Goal: Information Seeking & Learning: Learn about a topic

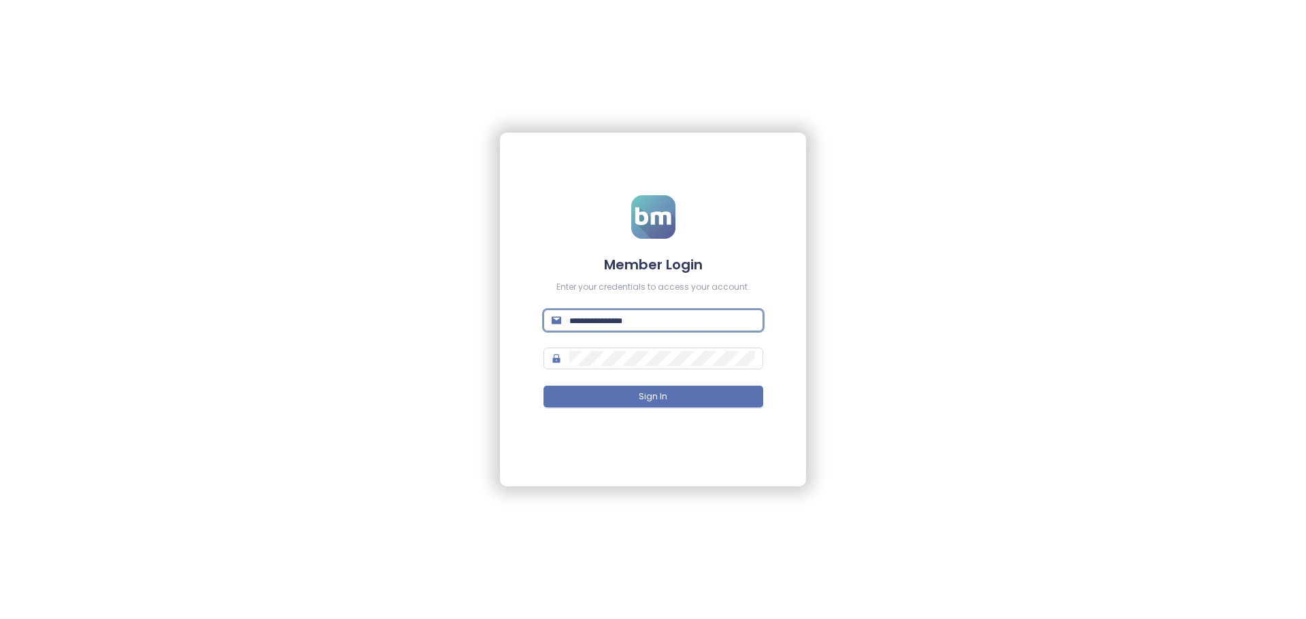
type input "**********"
click at [652, 382] on form "**********" at bounding box center [654, 309] width 220 height 229
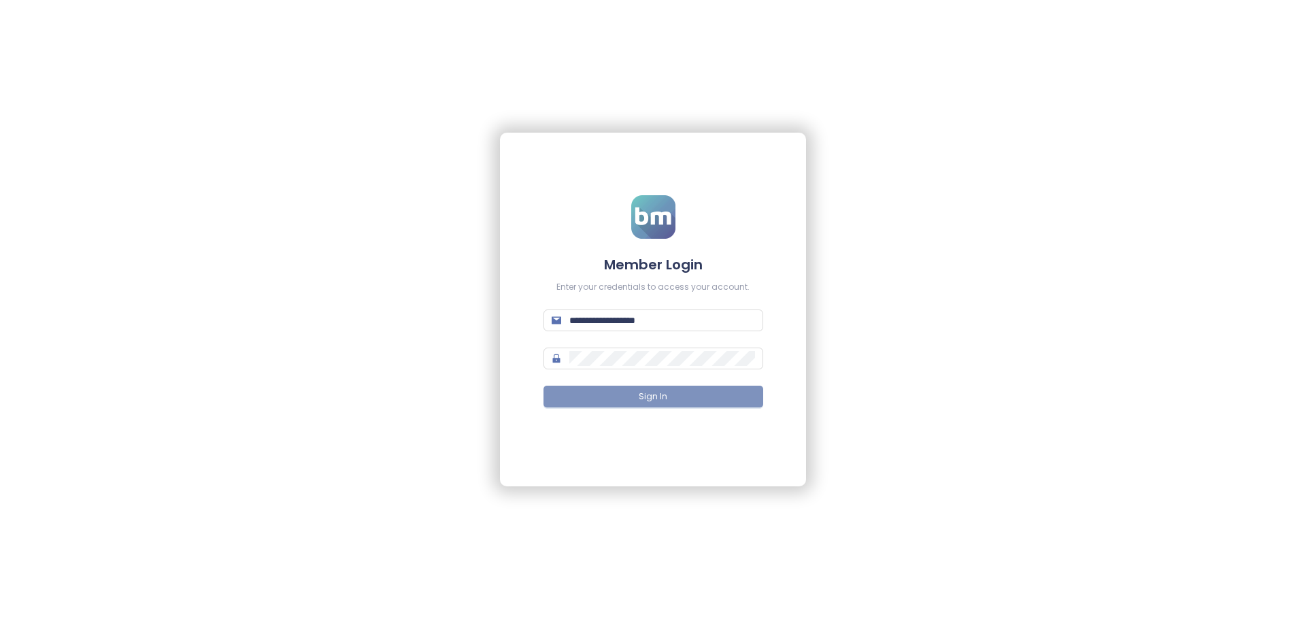
click at [648, 395] on span "Sign In" at bounding box center [653, 397] width 29 height 13
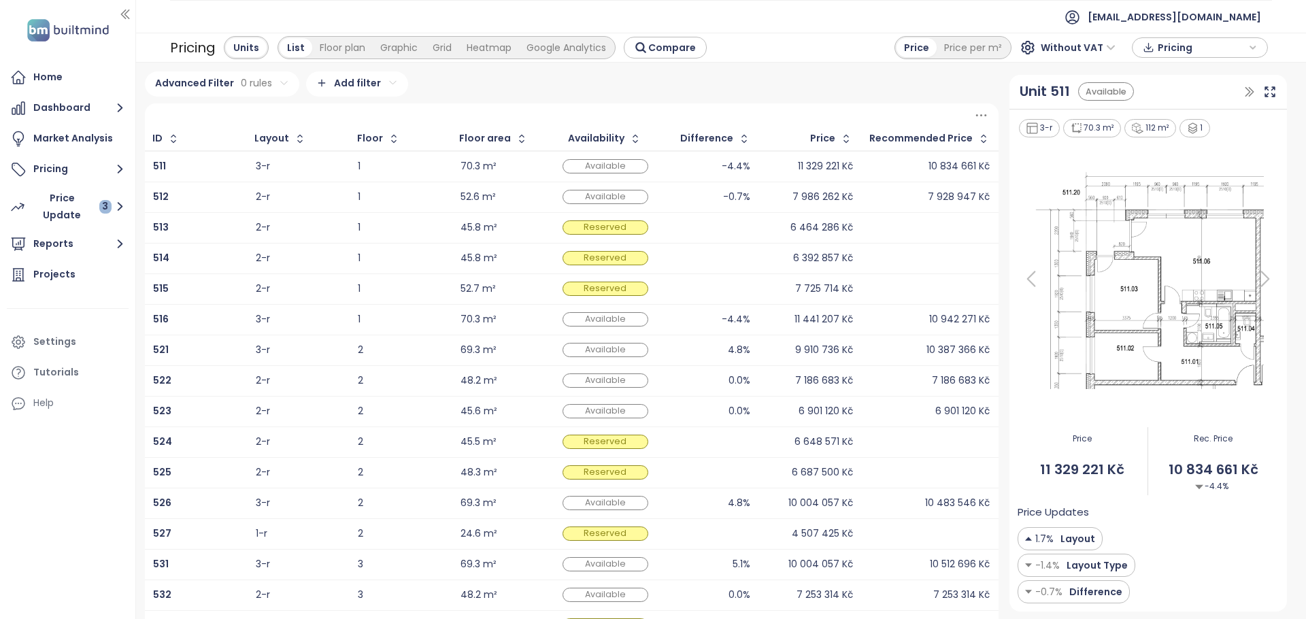
click at [717, 137] on div "Difference" at bounding box center [706, 138] width 53 height 9
click at [744, 146] on icon "button" at bounding box center [745, 139] width 14 height 14
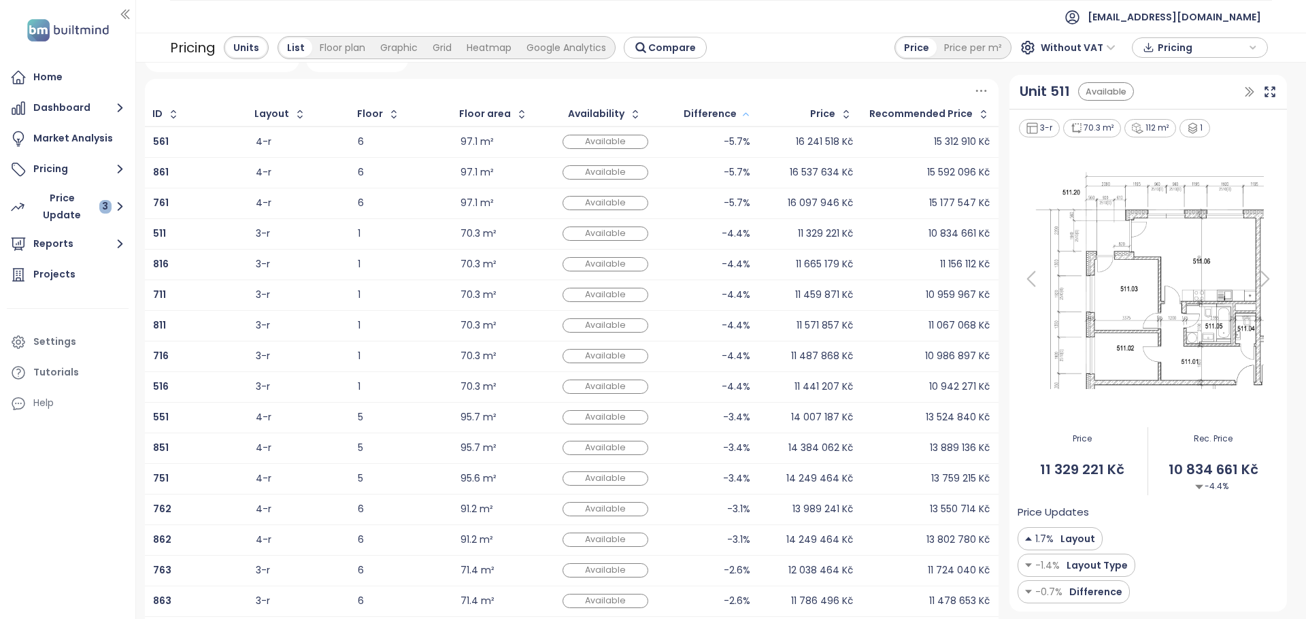
scroll to position [27, 0]
click at [745, 257] on td "-4.4%" at bounding box center [708, 262] width 103 height 31
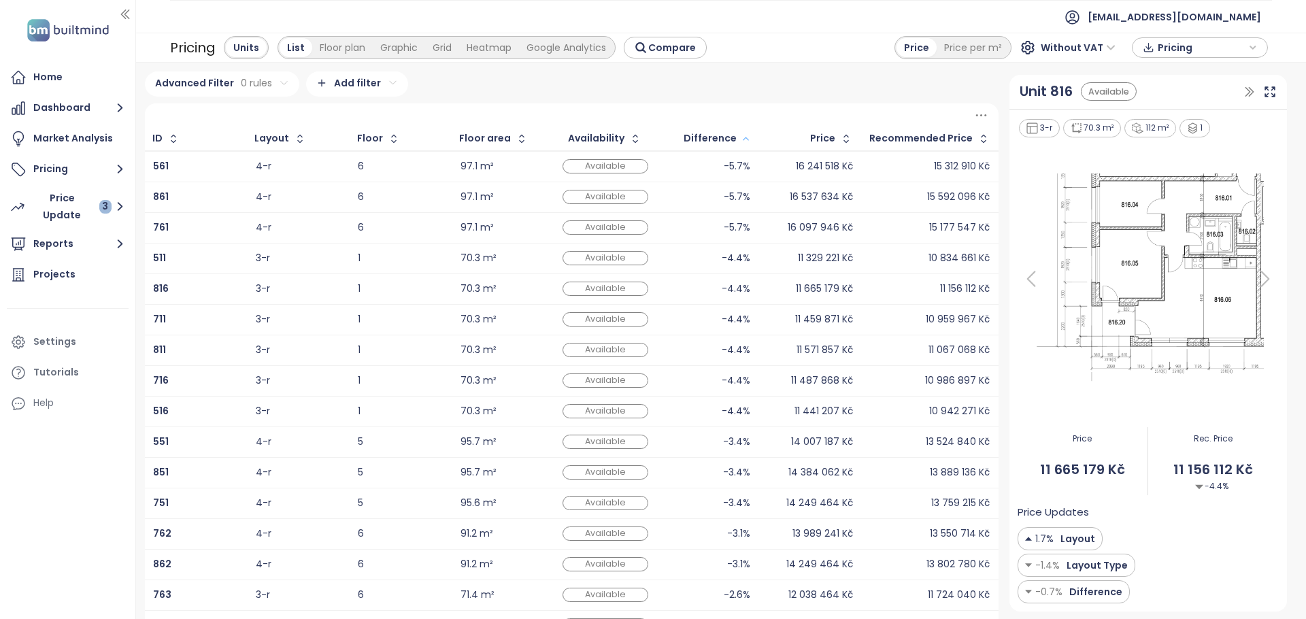
scroll to position [0, 0]
click at [274, 137] on div "Layout" at bounding box center [271, 138] width 35 height 9
click at [297, 146] on icon "button" at bounding box center [300, 139] width 14 height 14
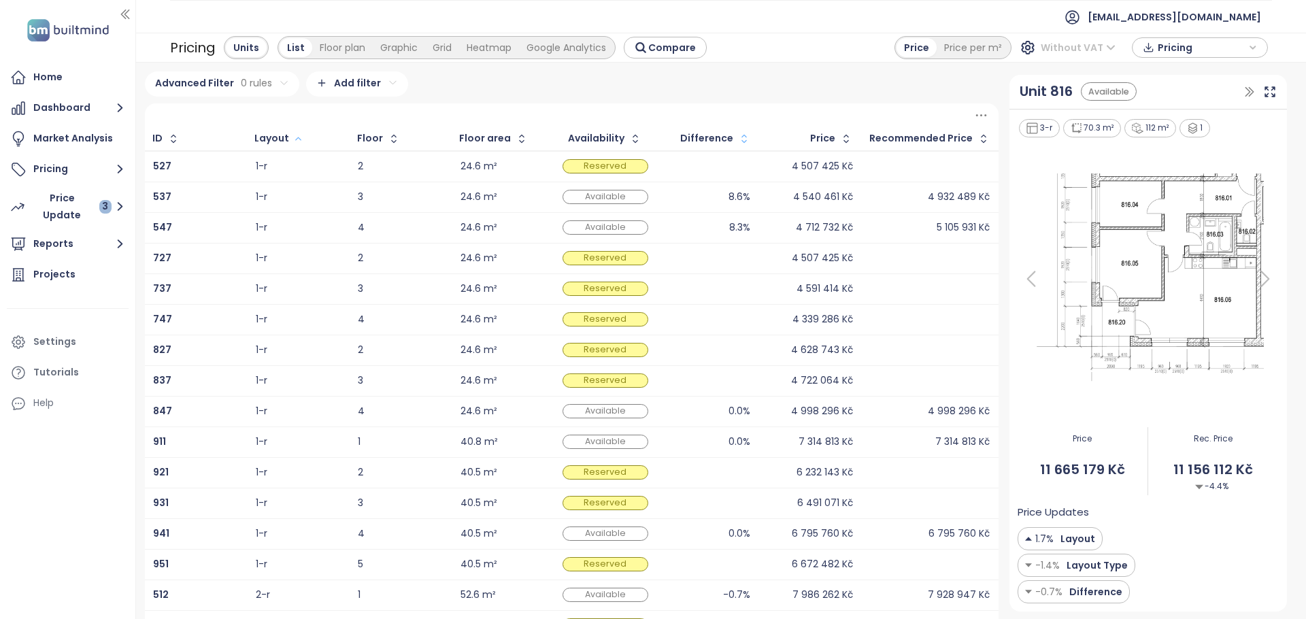
click at [1076, 48] on span "Without VAT" at bounding box center [1078, 47] width 75 height 20
click at [1075, 77] on div "With VAT" at bounding box center [1081, 76] width 63 height 15
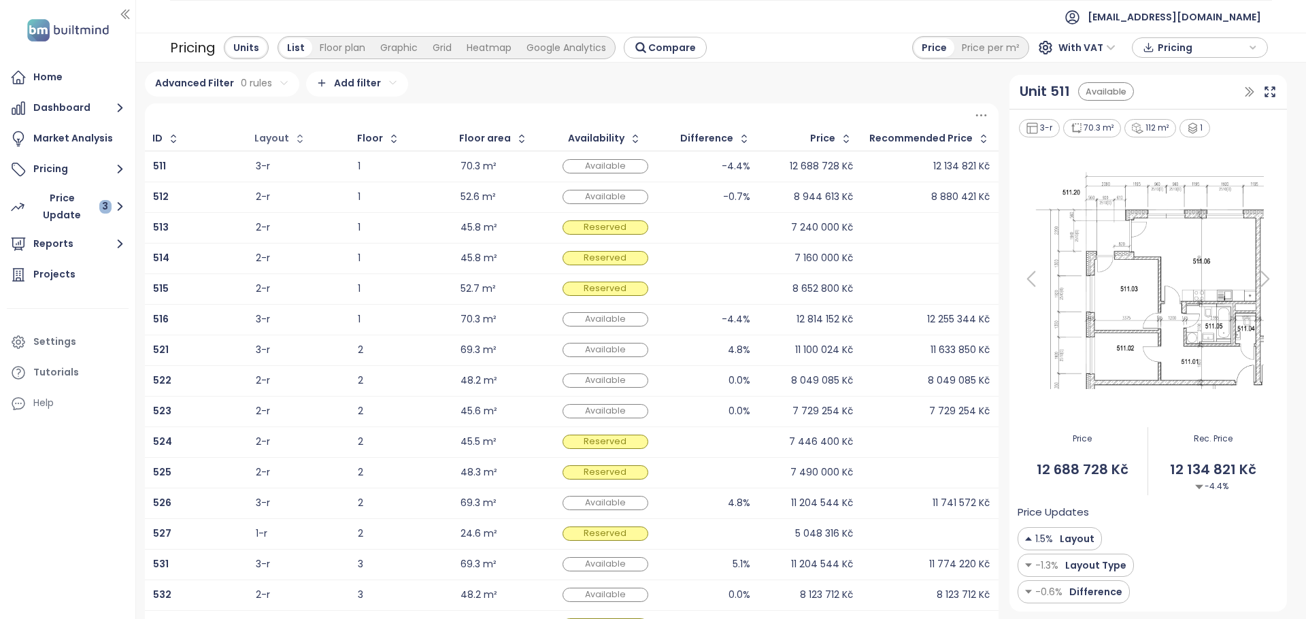
click at [285, 142] on div "Layout" at bounding box center [271, 138] width 35 height 9
click at [300, 145] on icon "button" at bounding box center [300, 139] width 14 height 14
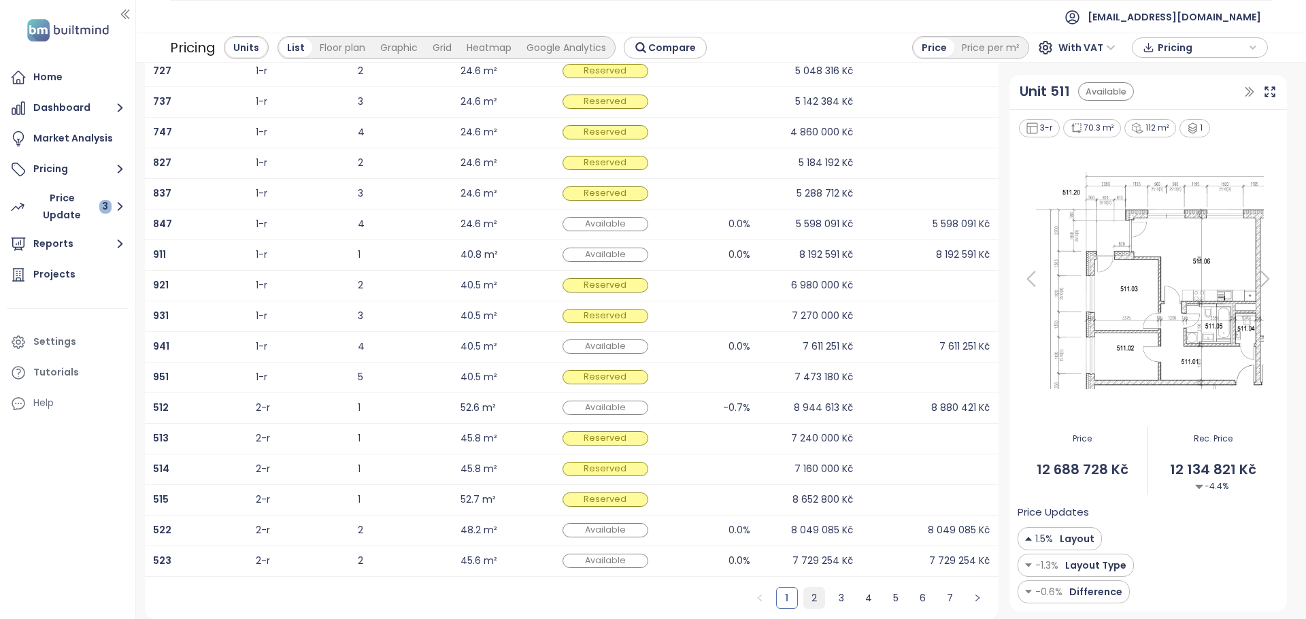
click at [812, 599] on link "2" at bounding box center [814, 598] width 20 height 20
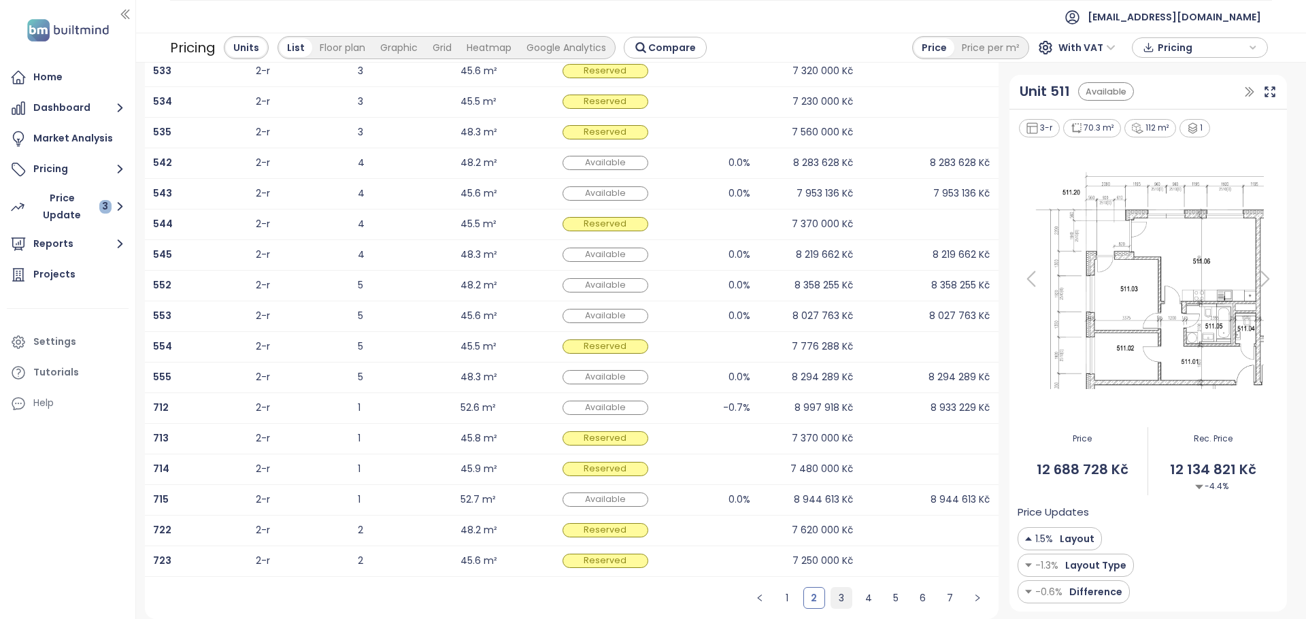
click at [844, 600] on link "3" at bounding box center [841, 598] width 20 height 20
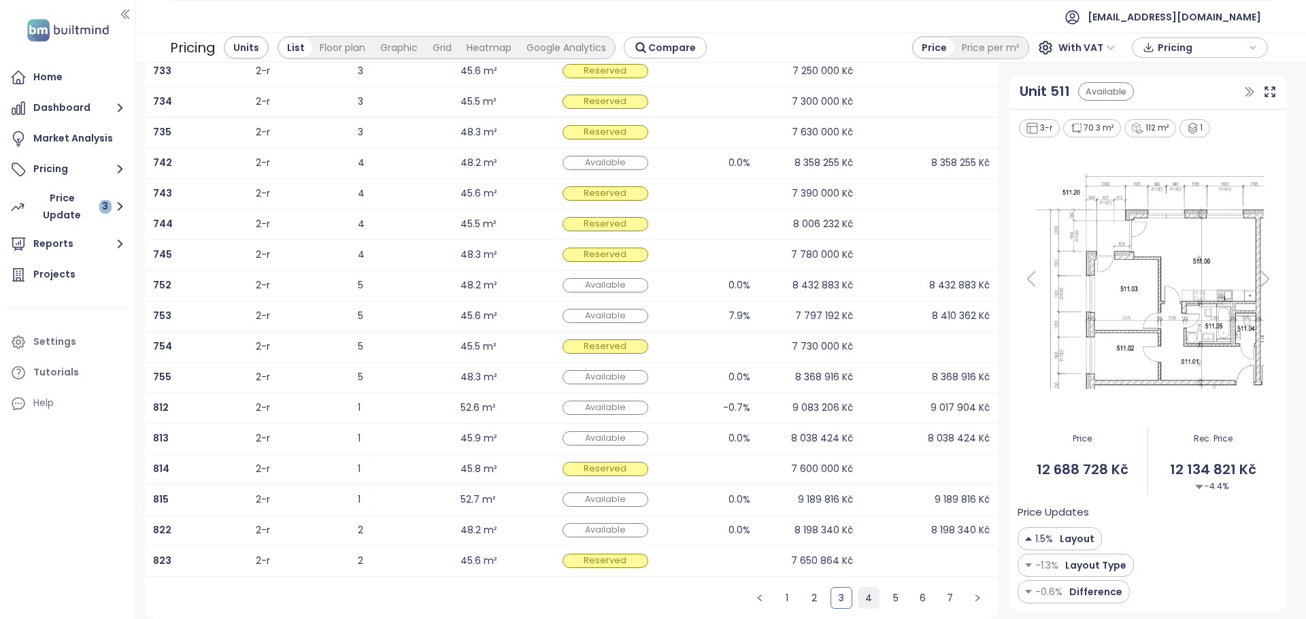
click at [870, 602] on link "4" at bounding box center [869, 598] width 20 height 20
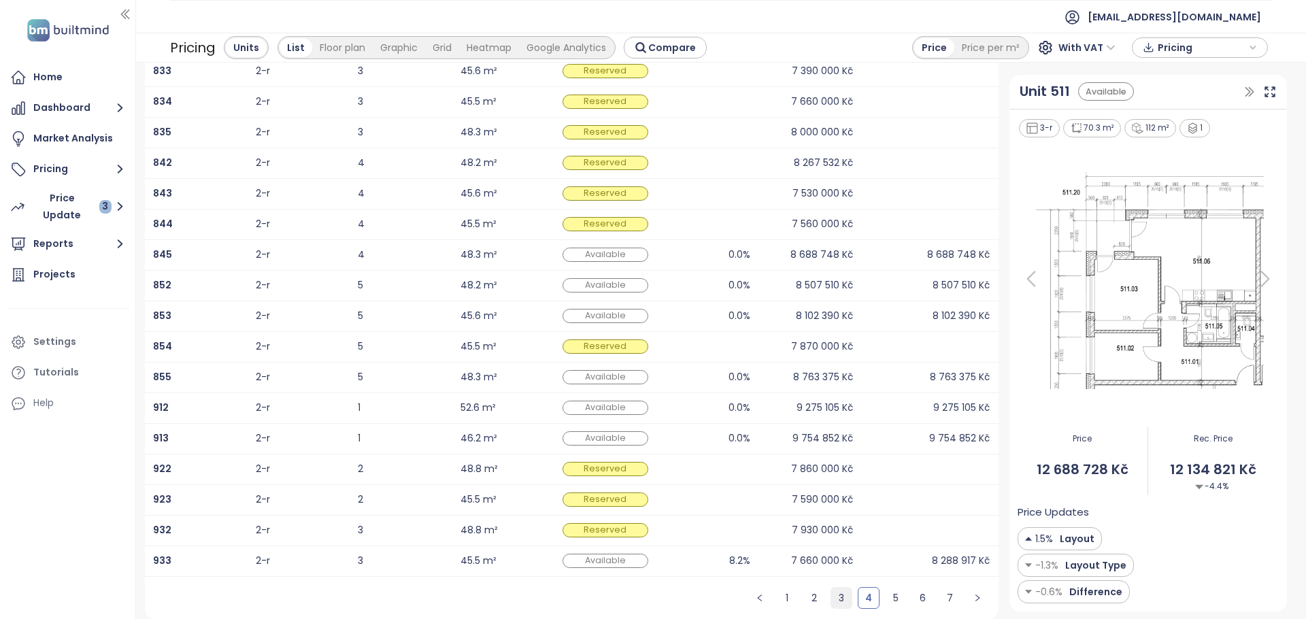
click at [846, 604] on link "3" at bounding box center [841, 598] width 20 height 20
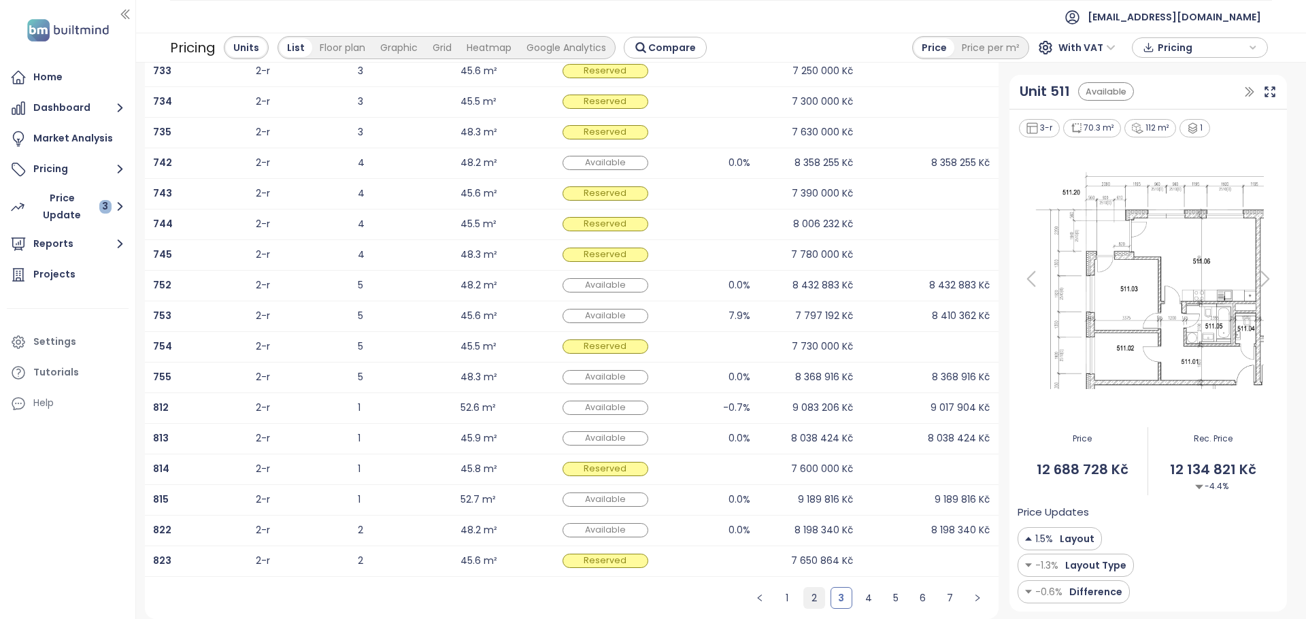
click at [816, 603] on link "2" at bounding box center [814, 598] width 20 height 20
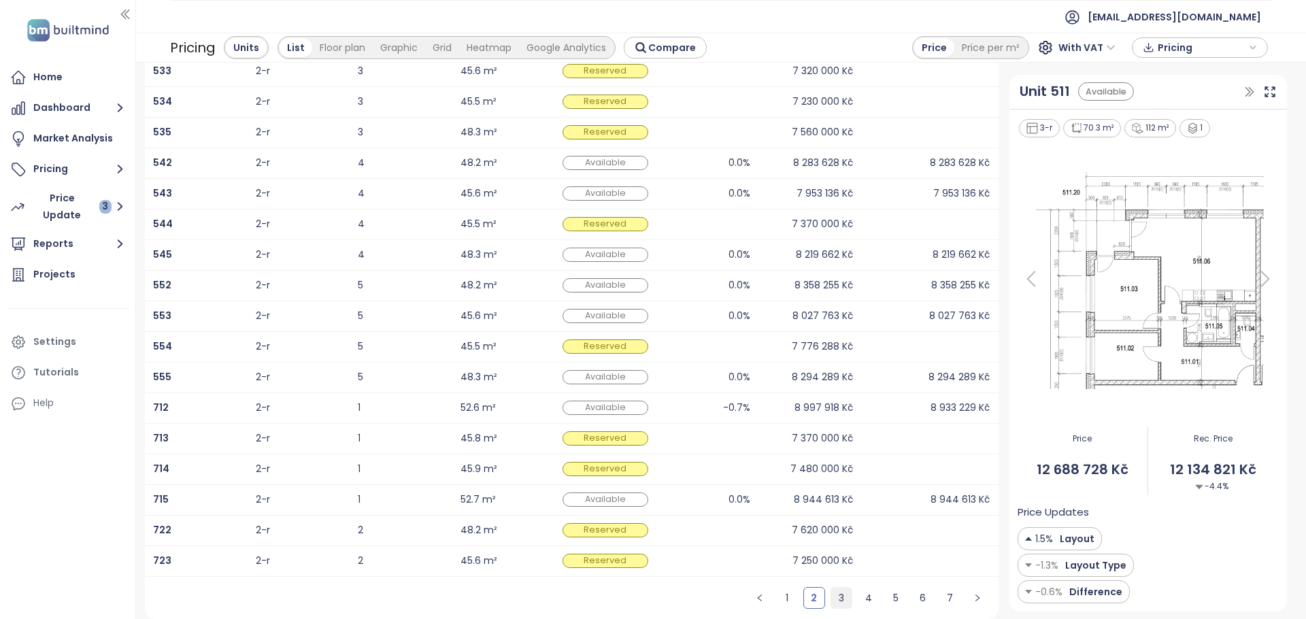
click at [843, 599] on link "3" at bounding box center [841, 598] width 20 height 20
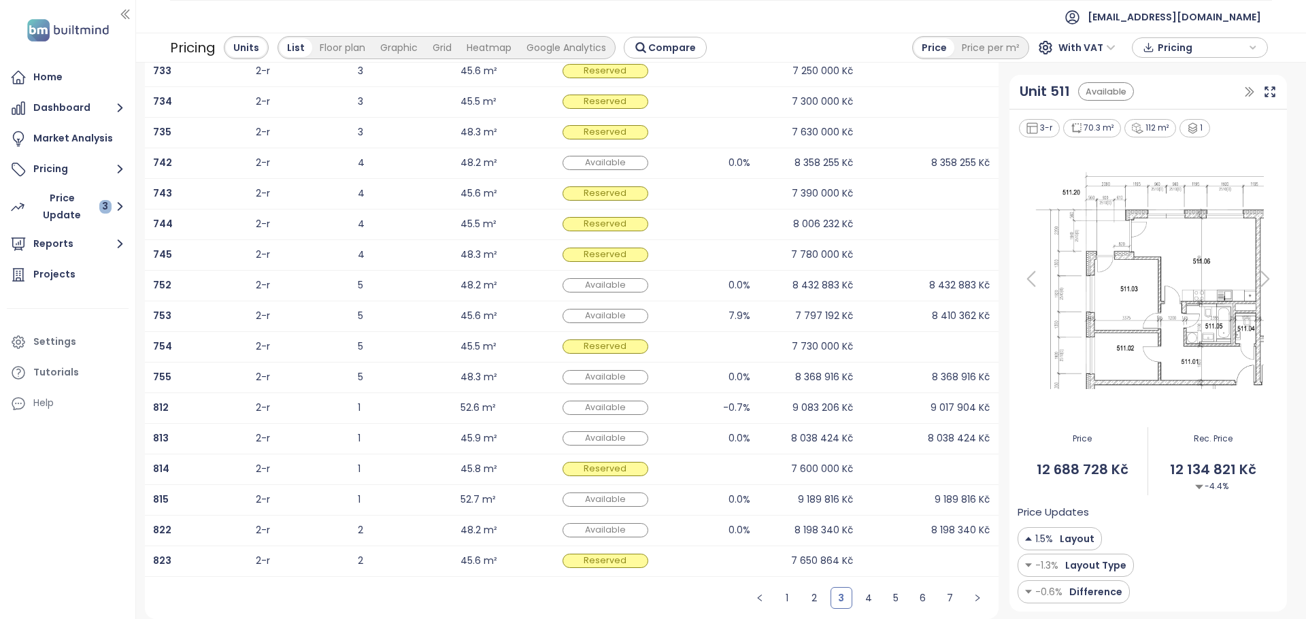
click at [697, 315] on div "7.9%" at bounding box center [708, 316] width 86 height 16
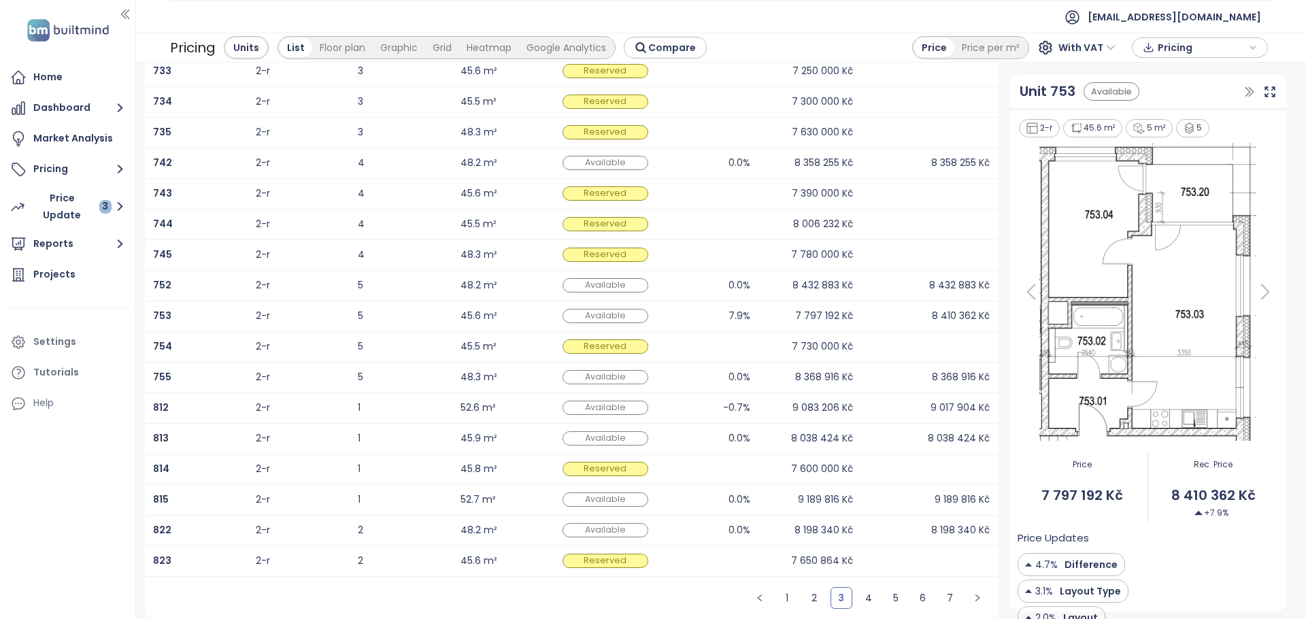
scroll to position [190, 0]
click at [866, 601] on link "4" at bounding box center [869, 598] width 20 height 20
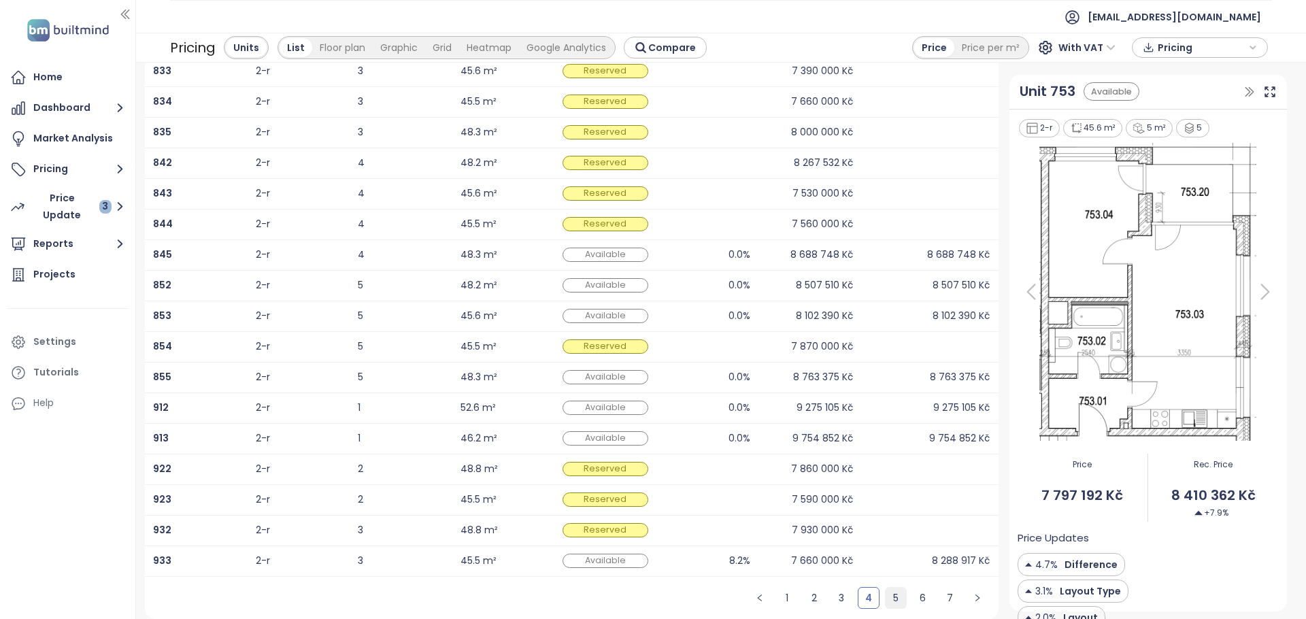
click at [888, 600] on link "5" at bounding box center [896, 598] width 20 height 20
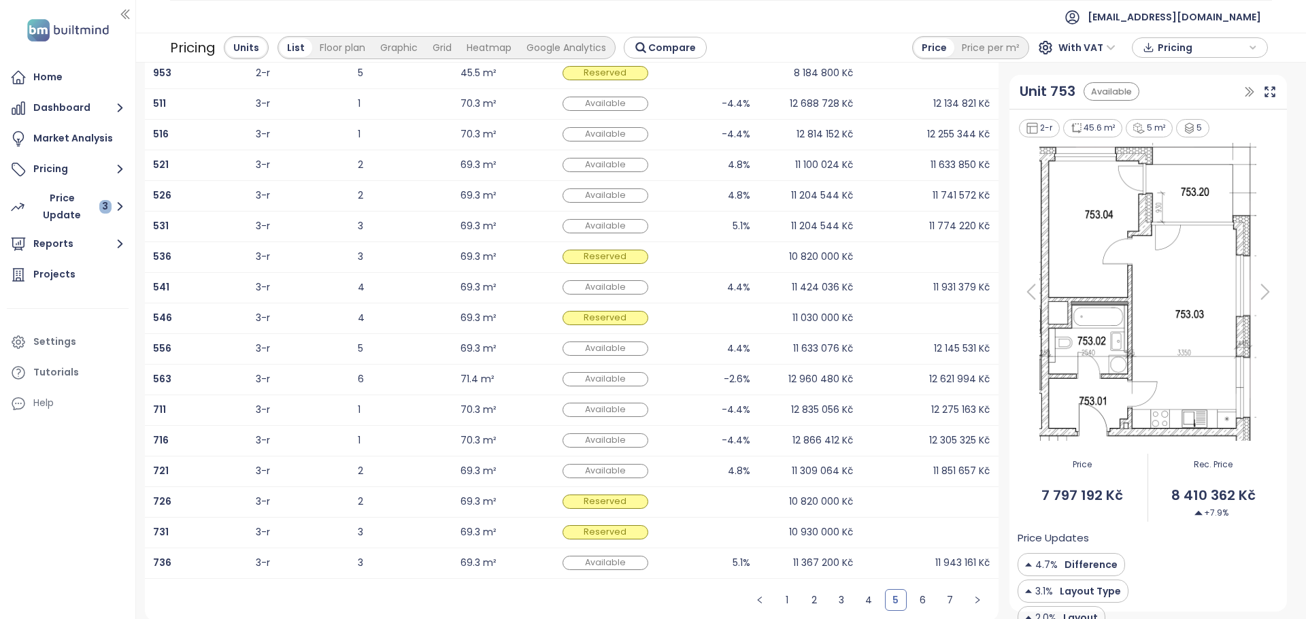
scroll to position [188, 0]
click at [923, 606] on link "6" at bounding box center [923, 598] width 20 height 20
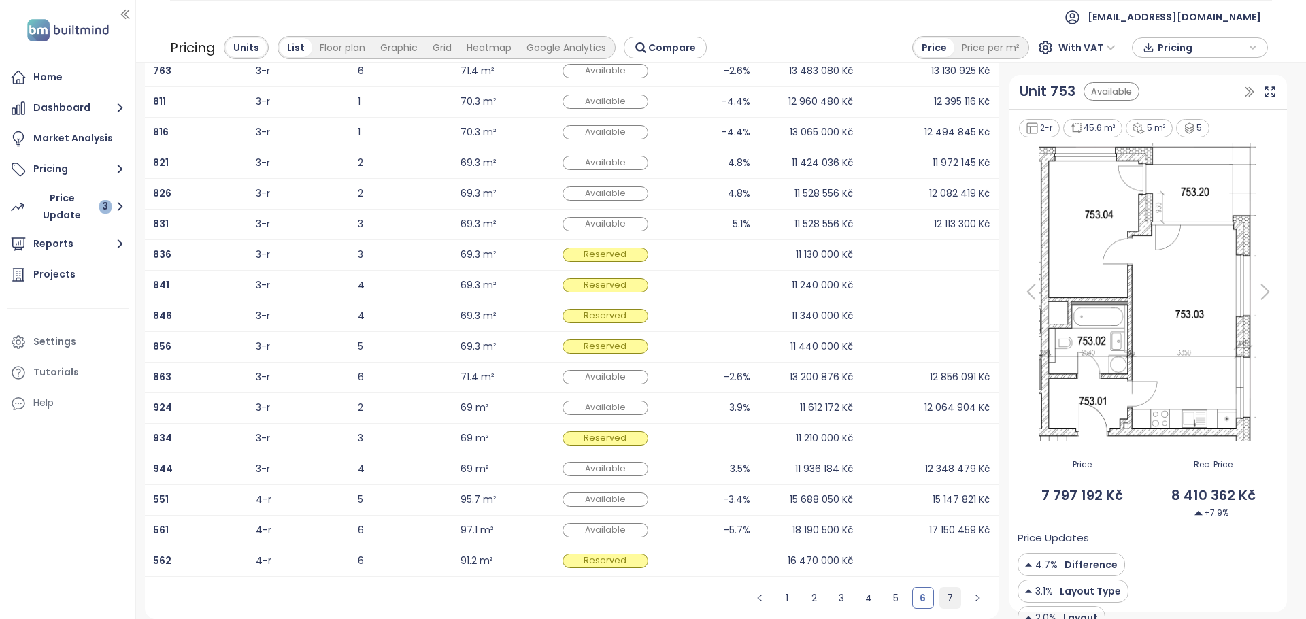
click at [958, 607] on link "7" at bounding box center [950, 598] width 20 height 20
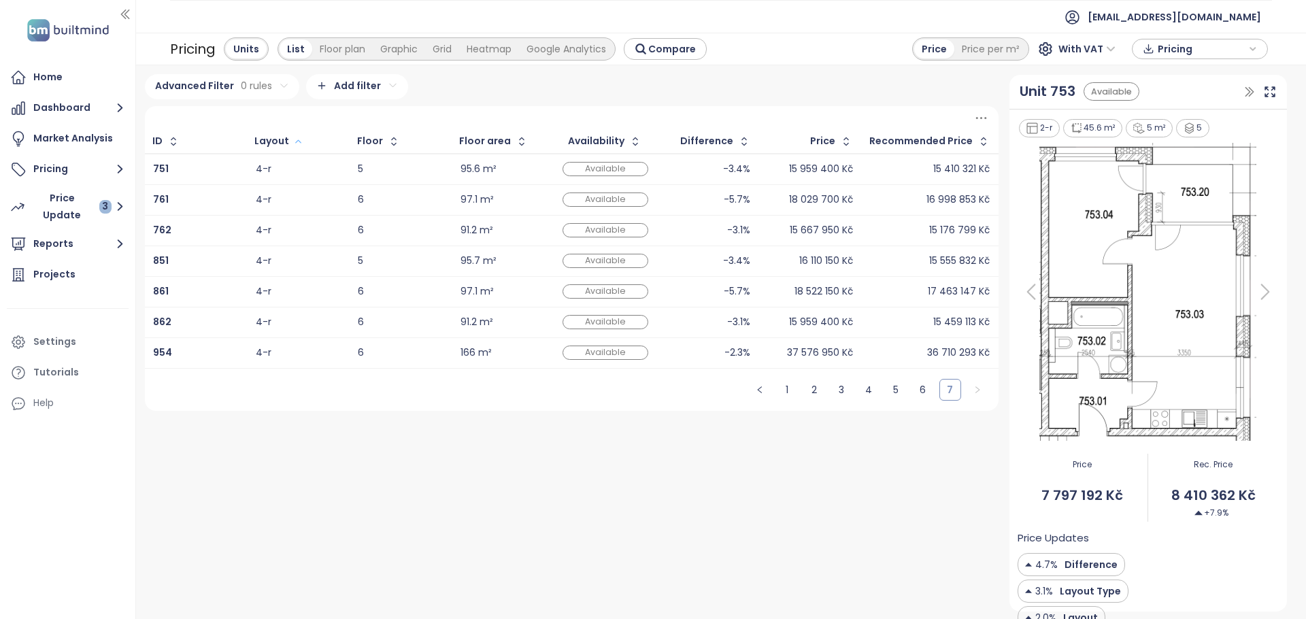
scroll to position [0, 0]
click at [59, 214] on div "Price Update 3" at bounding box center [72, 207] width 80 height 34
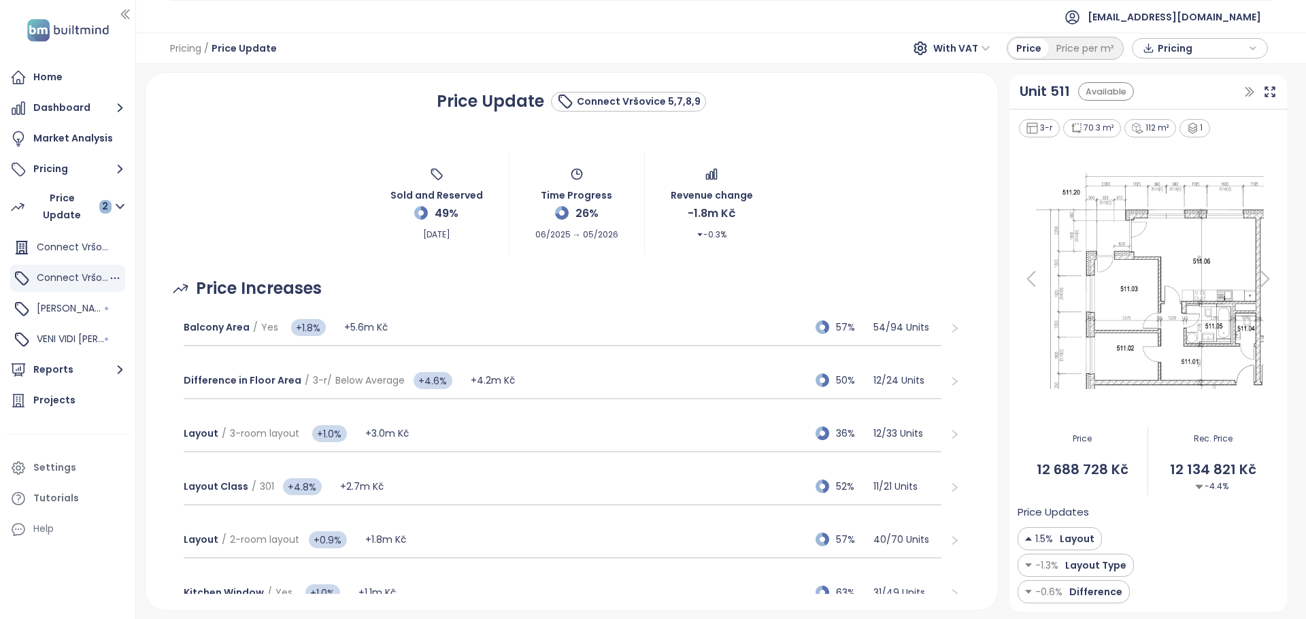
click at [94, 275] on span "Connect Vršovice 5,7,8,9" at bounding box center [96, 278] width 118 height 14
click at [54, 337] on span "VENI VIDI [PERSON_NAME]" at bounding box center [95, 339] width 116 height 14
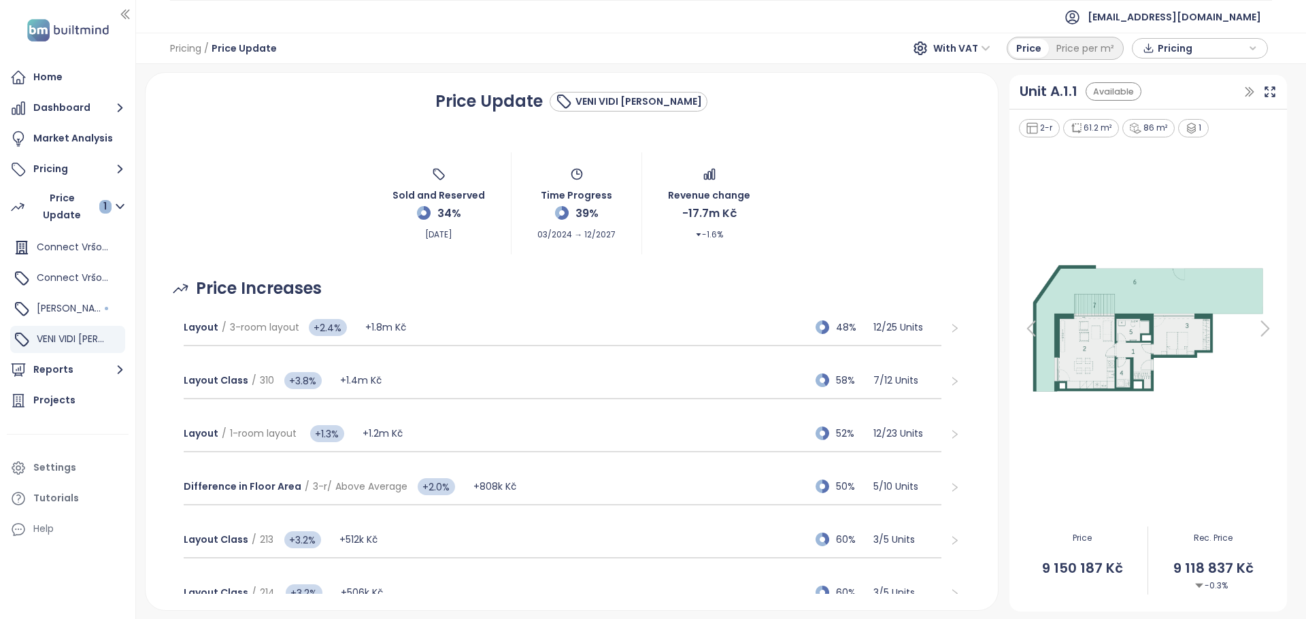
click at [1259, 325] on icon at bounding box center [1265, 328] width 27 height 27
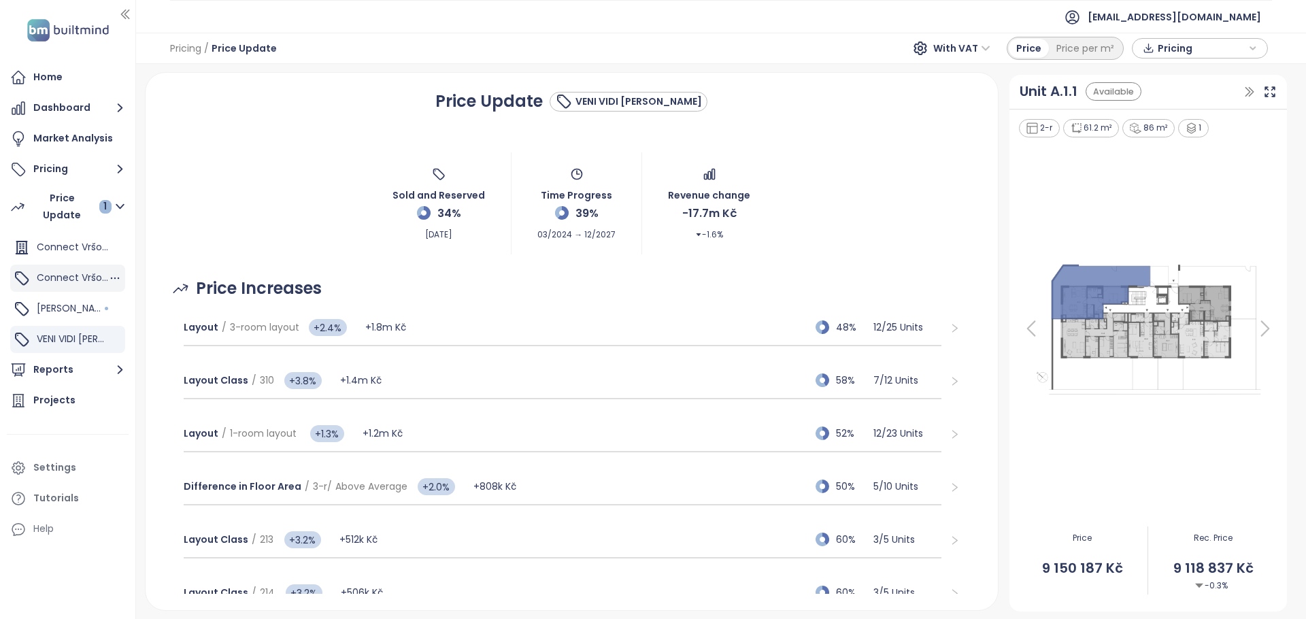
click at [63, 274] on span "Connect Vršovice 5,7,8,9" at bounding box center [96, 278] width 118 height 14
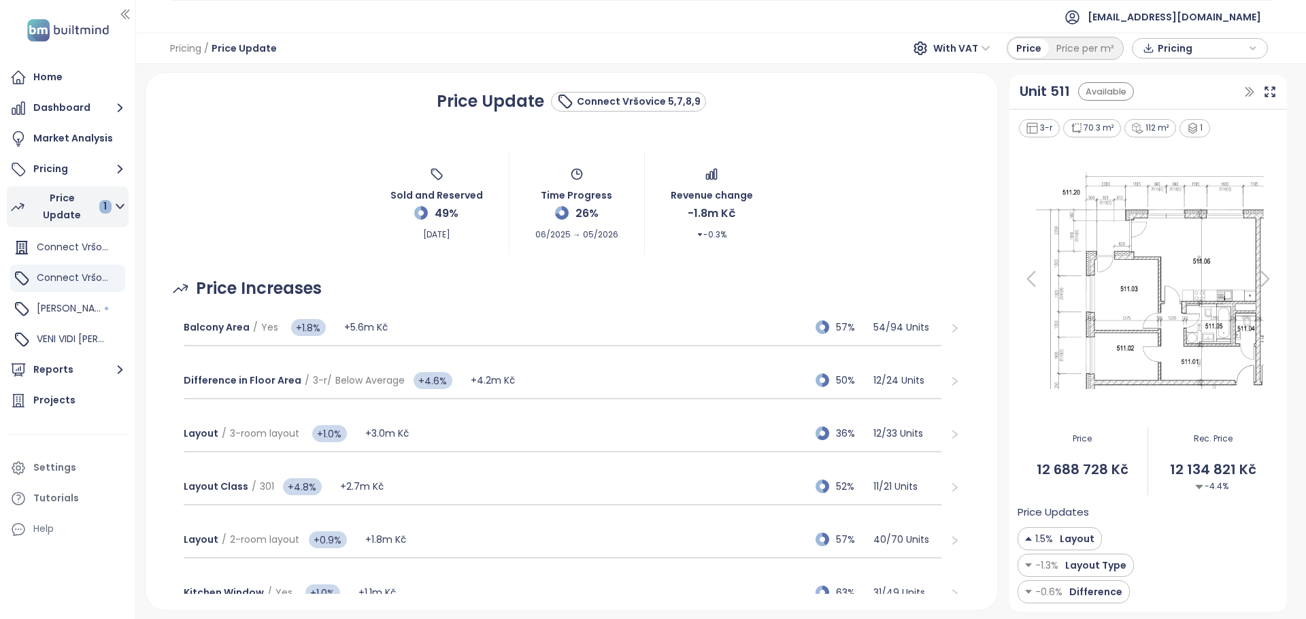
click at [76, 214] on div "Price Update 1" at bounding box center [72, 207] width 80 height 34
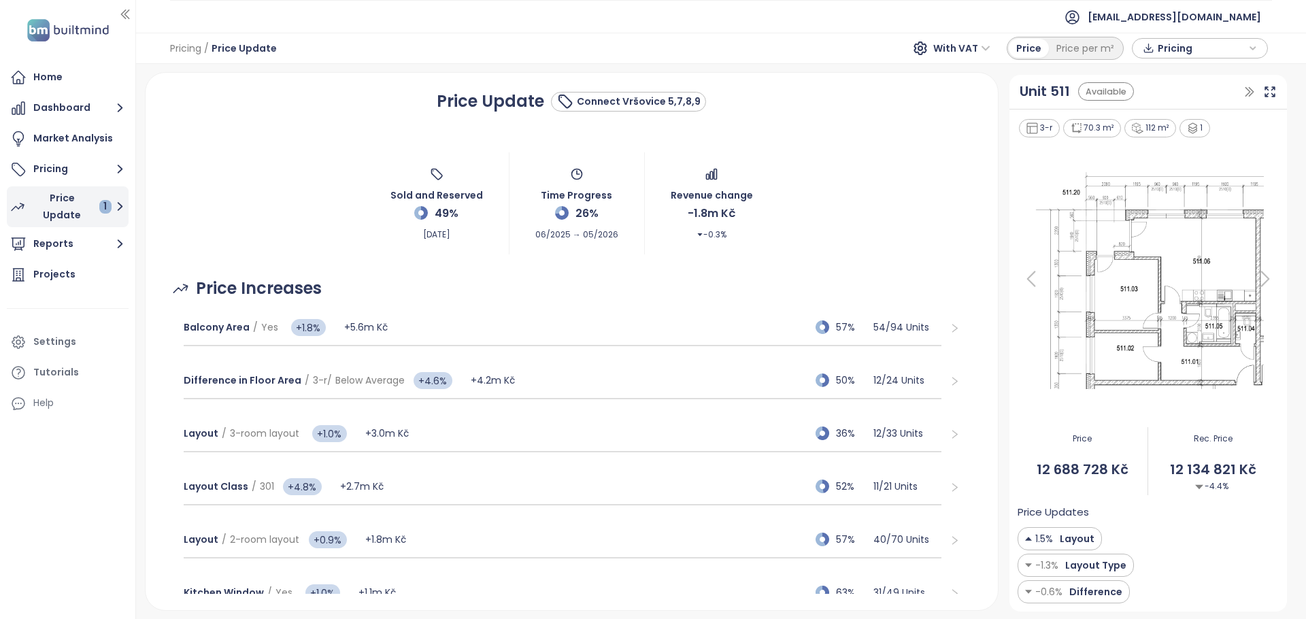
click at [67, 213] on div "Price Update 1" at bounding box center [72, 207] width 80 height 34
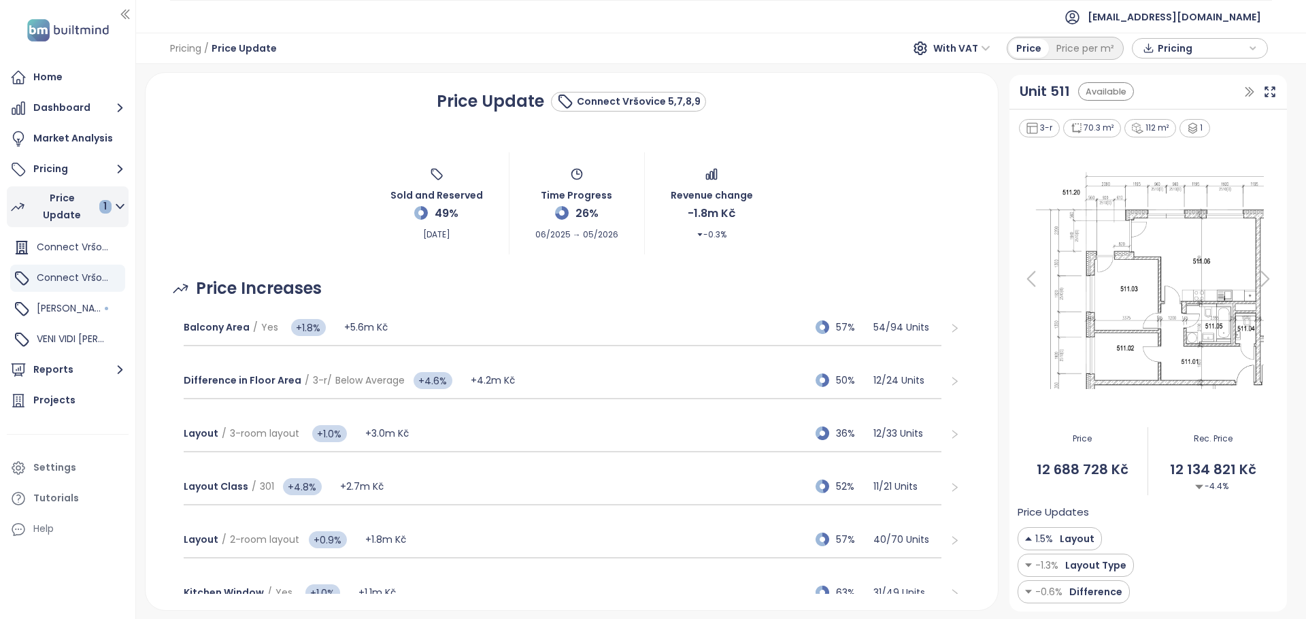
click at [66, 210] on div "Price Update 1" at bounding box center [72, 207] width 80 height 34
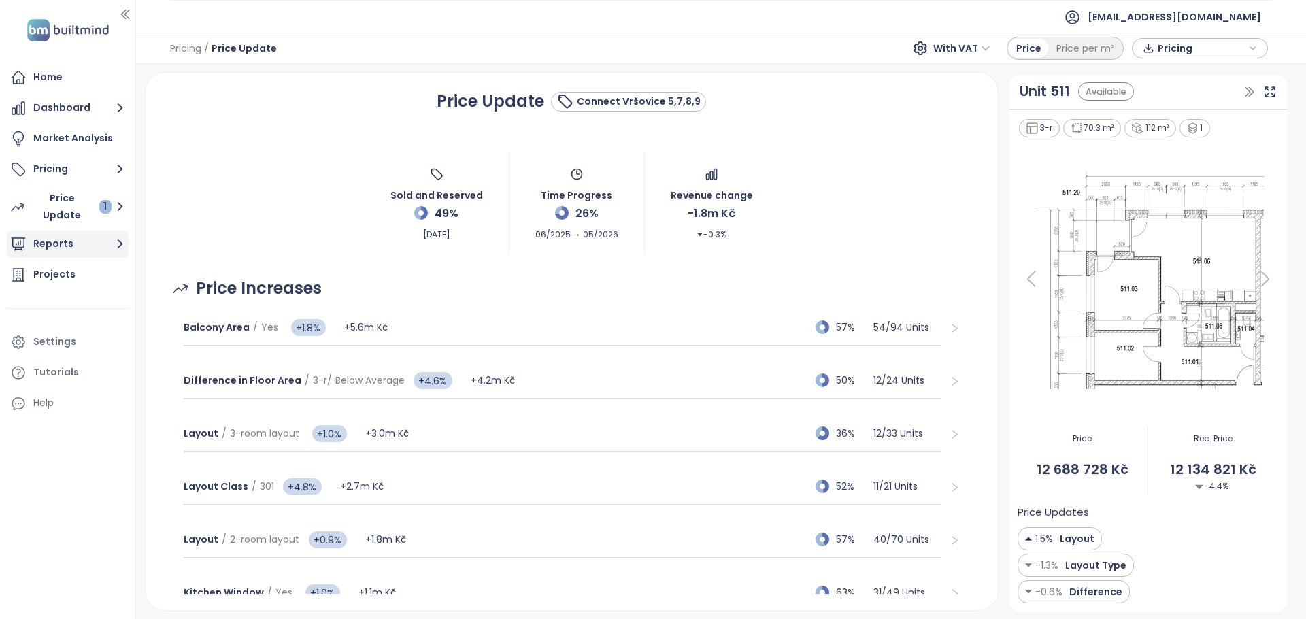
click at [61, 249] on button "Reports" at bounding box center [68, 244] width 122 height 27
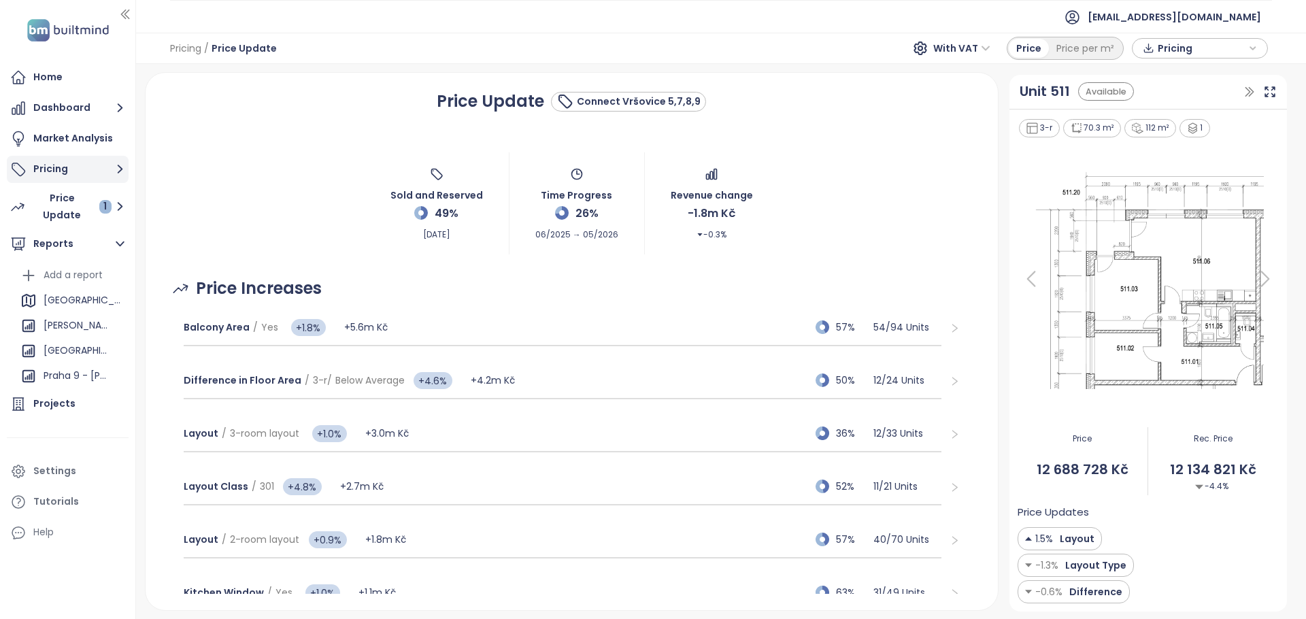
click at [72, 168] on button "Pricing" at bounding box center [68, 169] width 122 height 27
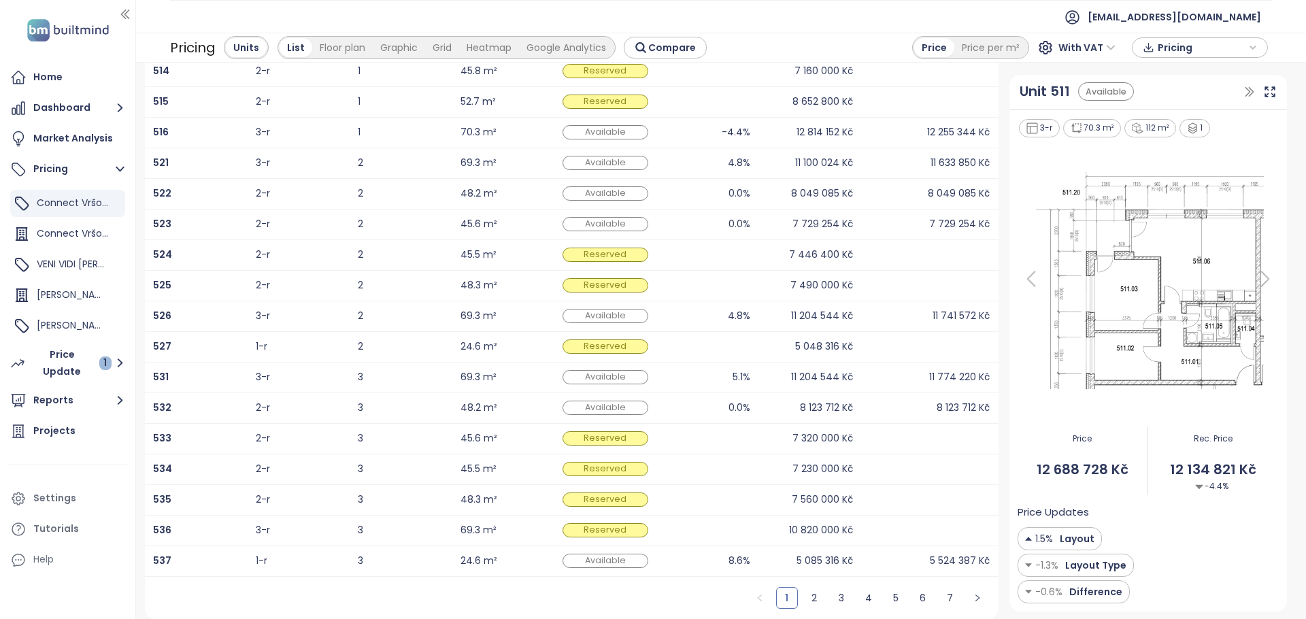
scroll to position [190, 0]
click at [812, 596] on link "2" at bounding box center [814, 598] width 20 height 20
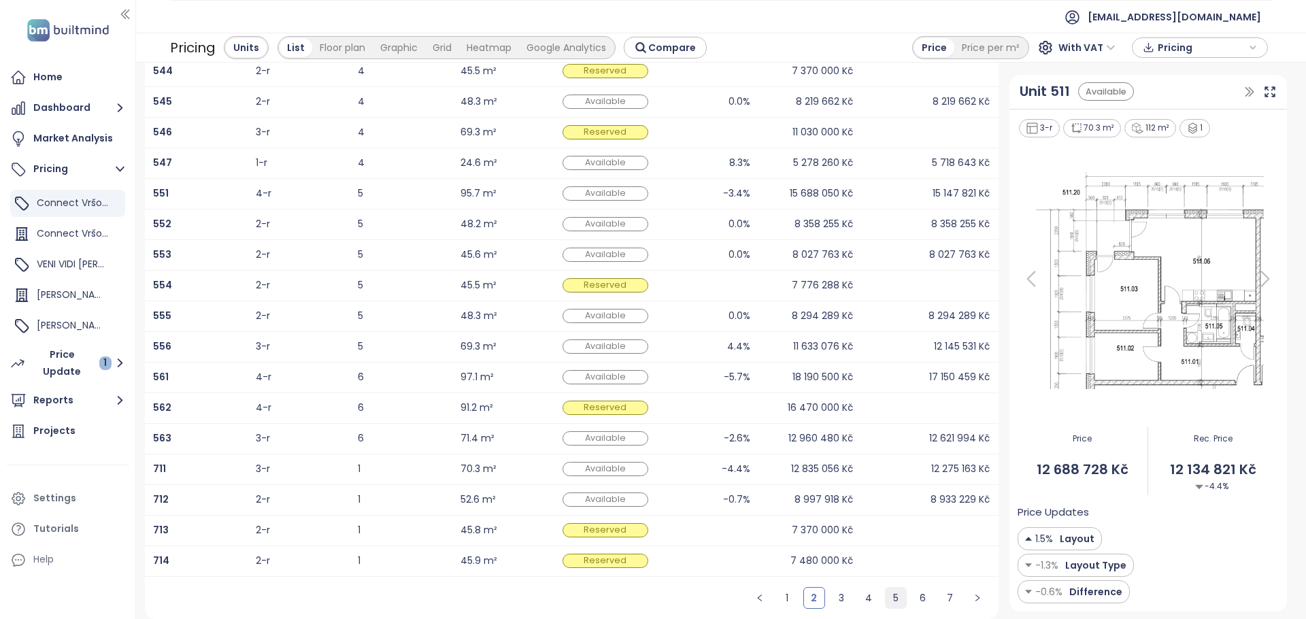
click at [897, 598] on link "5" at bounding box center [896, 598] width 20 height 20
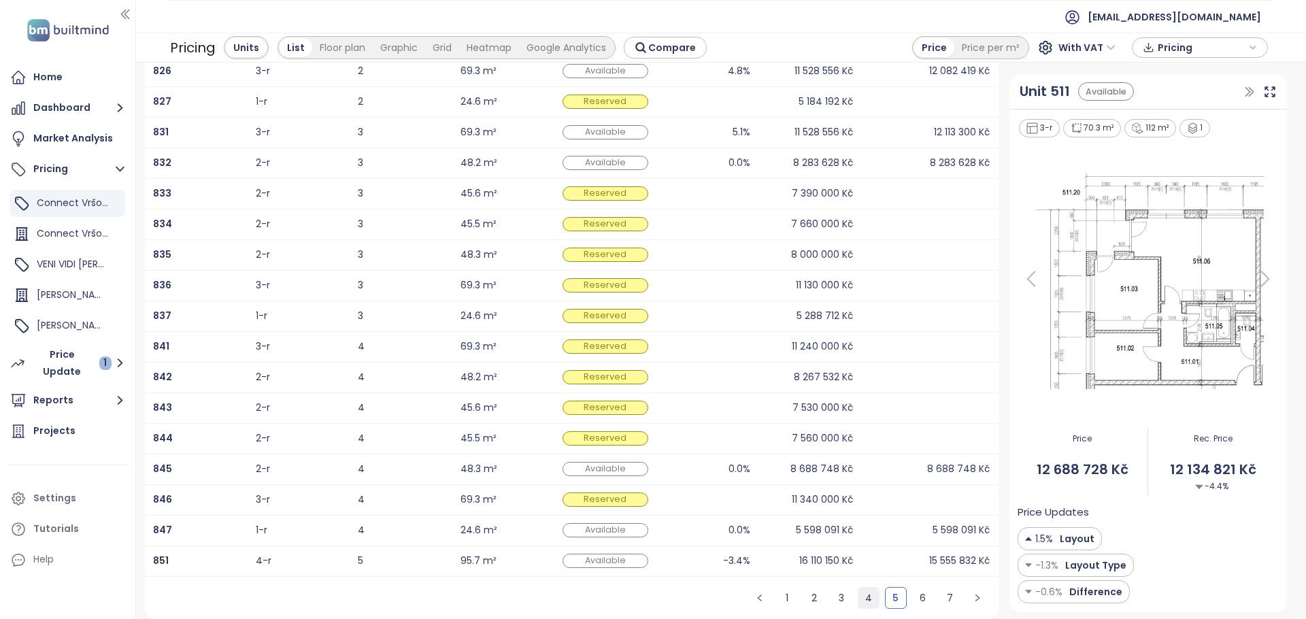
click at [874, 599] on link "4" at bounding box center [869, 598] width 20 height 20
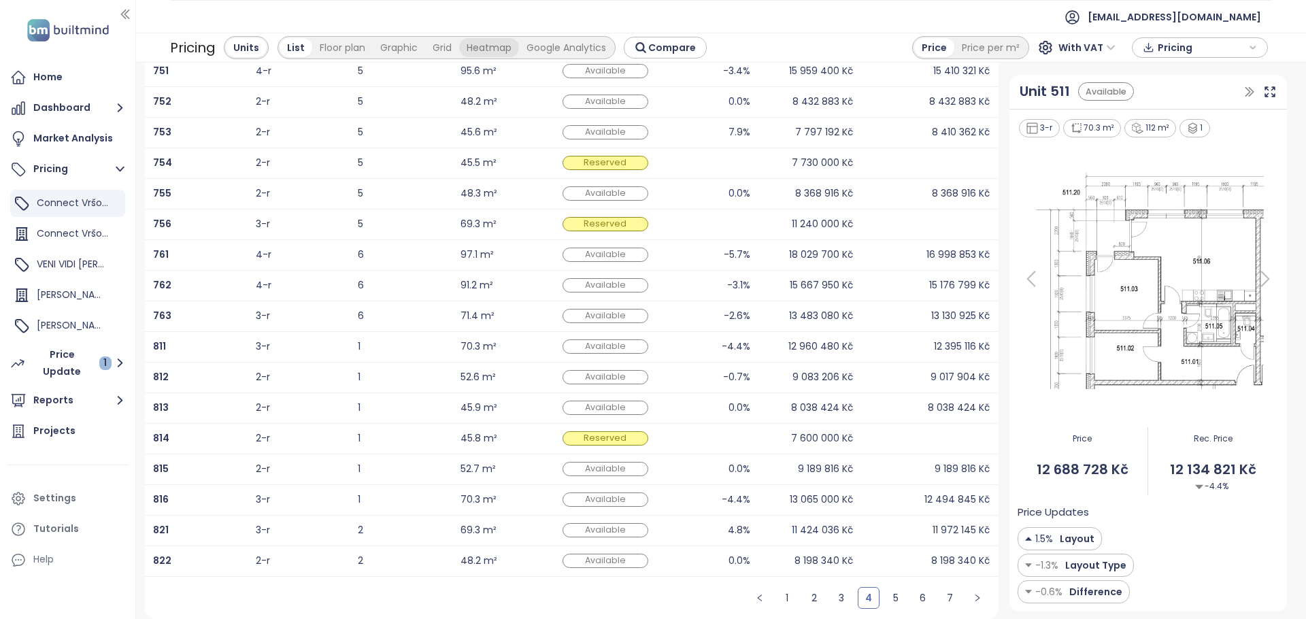
click at [499, 48] on div "Heatmap" at bounding box center [489, 47] width 60 height 19
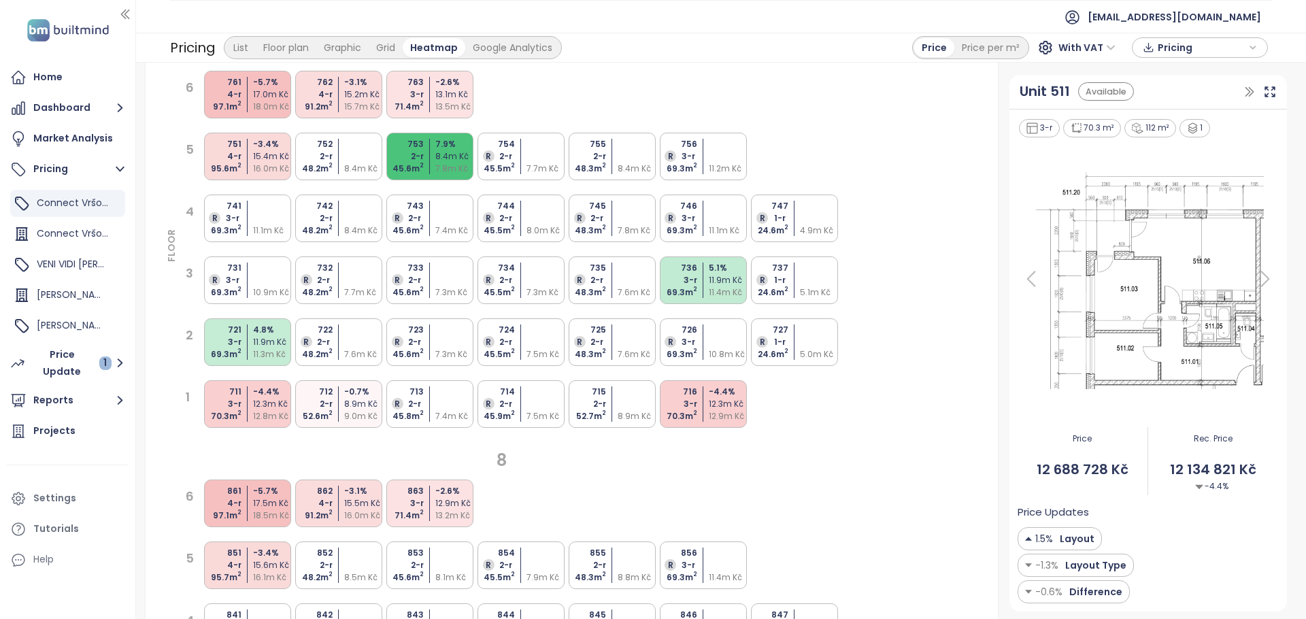
scroll to position [490, 0]
click at [514, 52] on div "Google Analytics" at bounding box center [512, 47] width 95 height 19
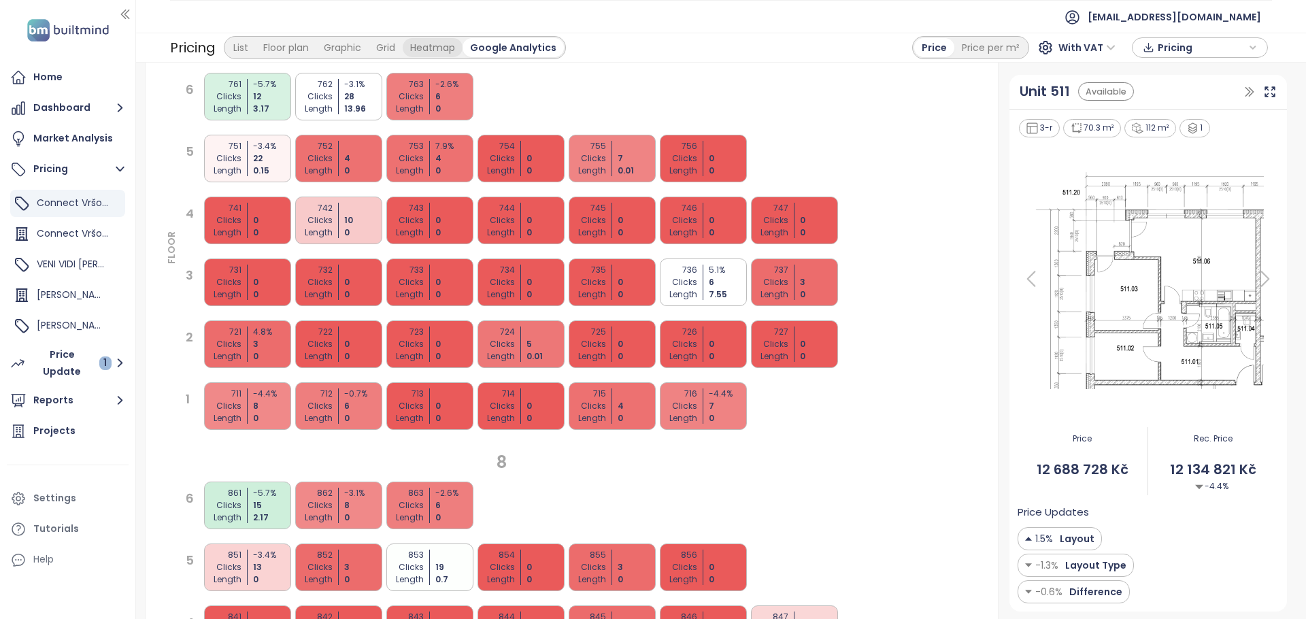
click at [431, 51] on div "Heatmap" at bounding box center [433, 47] width 60 height 19
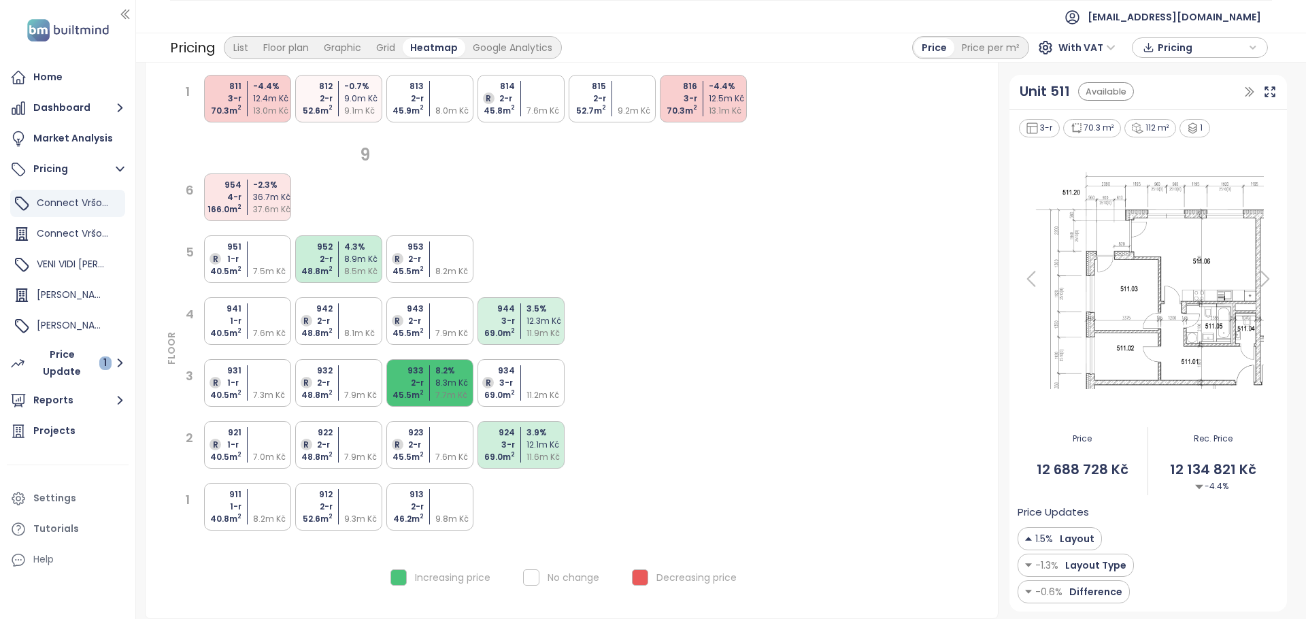
scroll to position [1208, 0]
click at [515, 50] on div "Google Analytics" at bounding box center [512, 47] width 95 height 19
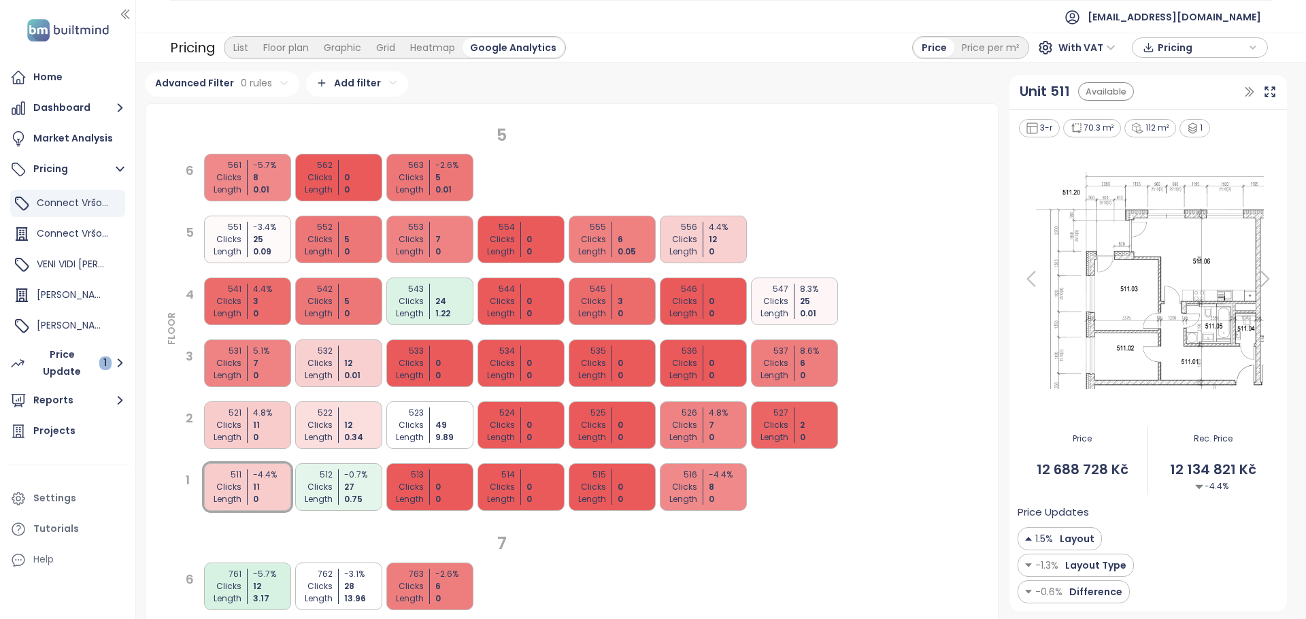
scroll to position [0, 0]
click at [440, 46] on div "Heatmap" at bounding box center [433, 47] width 60 height 19
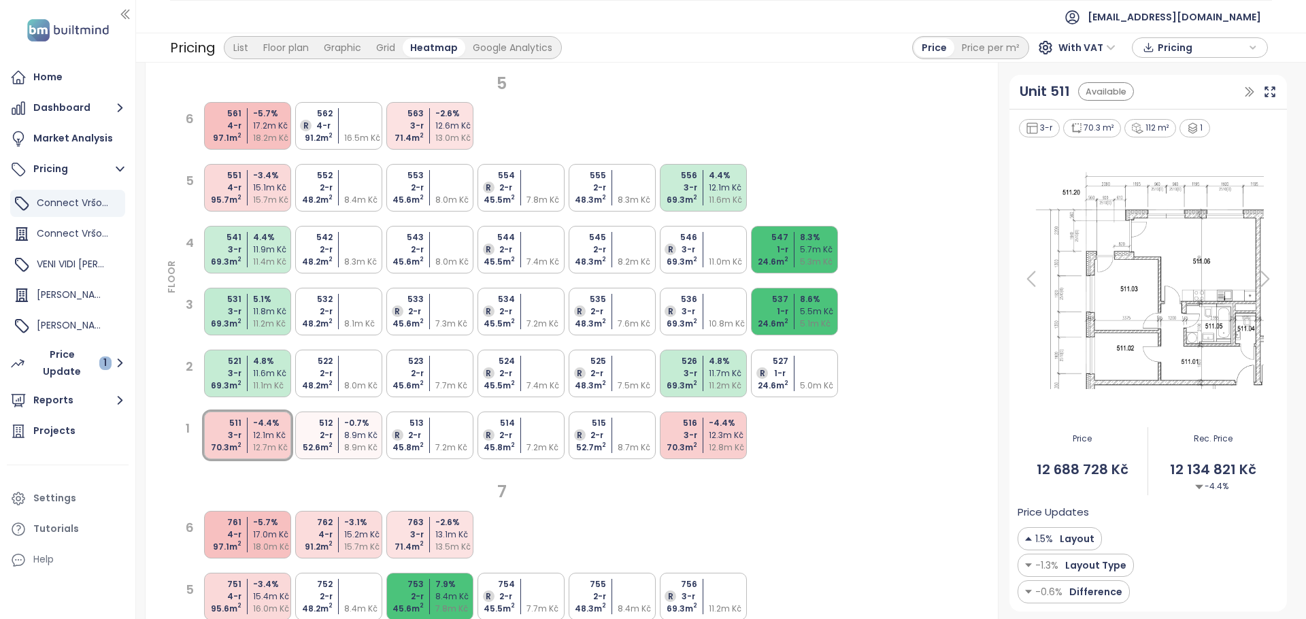
scroll to position [54, 0]
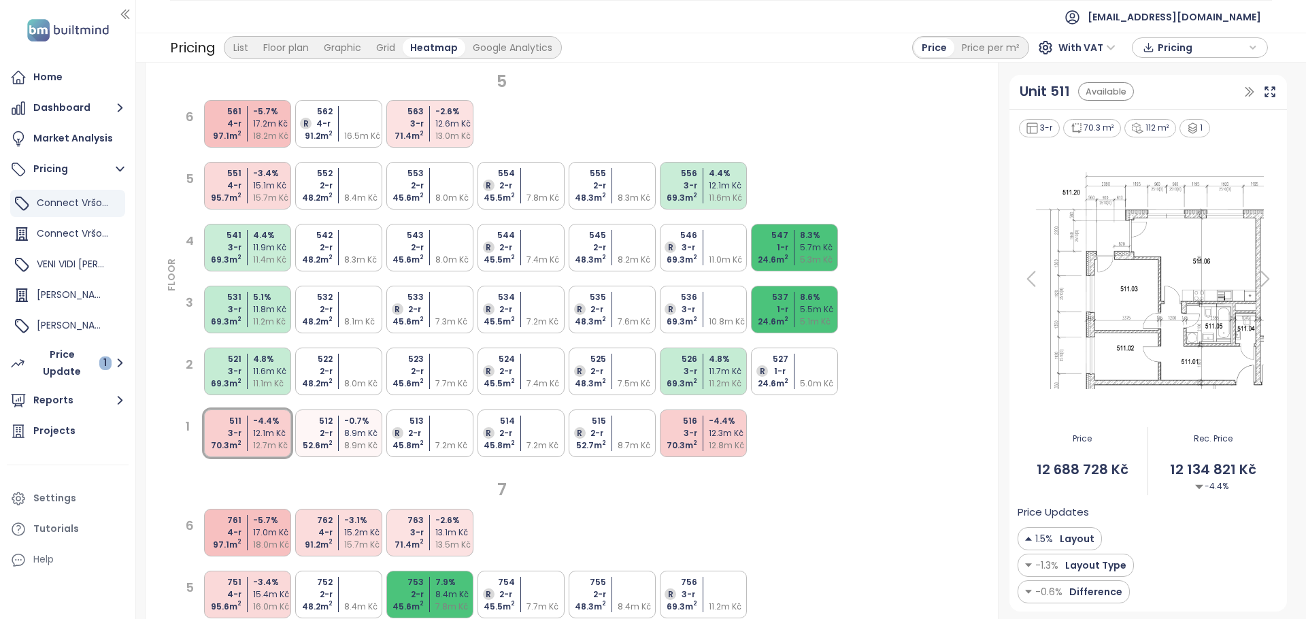
click at [424, 363] on div "523 2-r 45.6 m 2 7.7m Kč" at bounding box center [429, 372] width 87 height 48
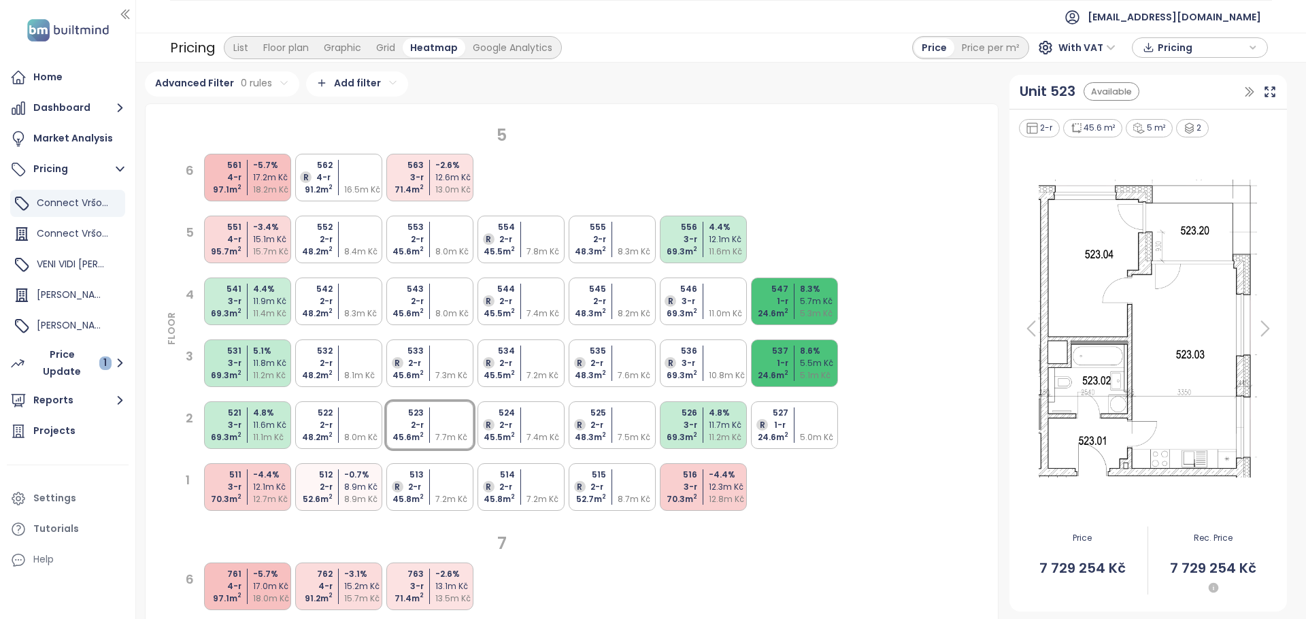
scroll to position [0, 0]
click at [76, 265] on span "VENI VIDI [PERSON_NAME]" at bounding box center [95, 264] width 116 height 14
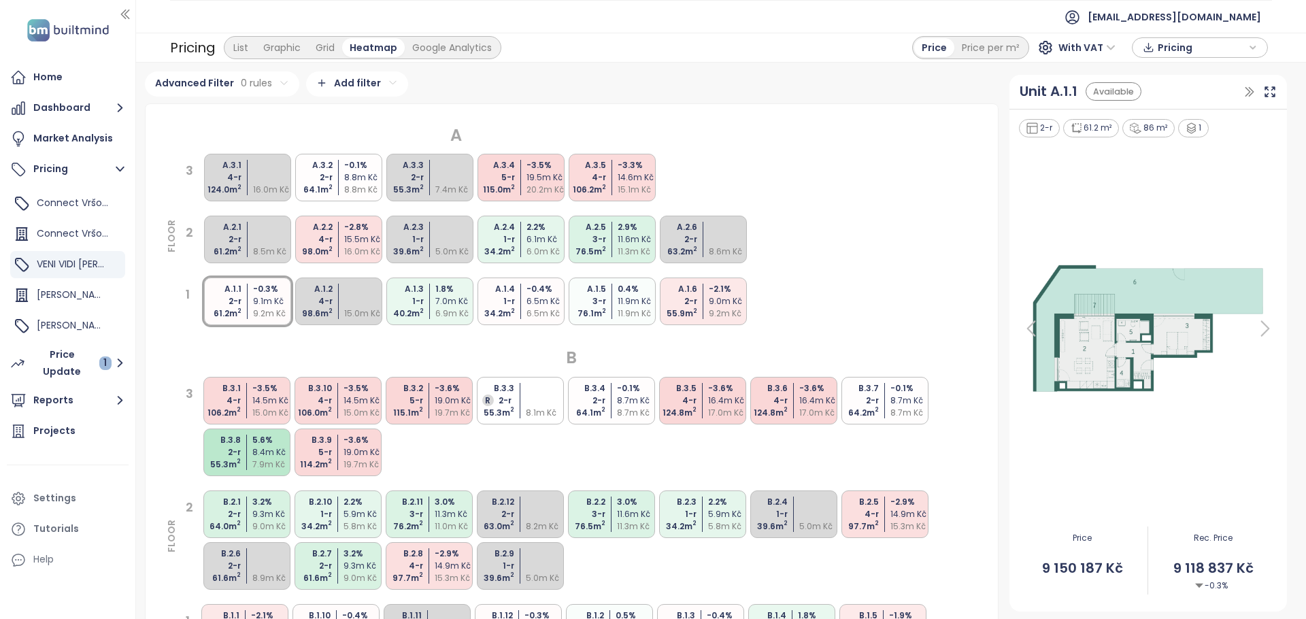
click at [455, 295] on div "1.8 %" at bounding box center [455, 289] width 40 height 12
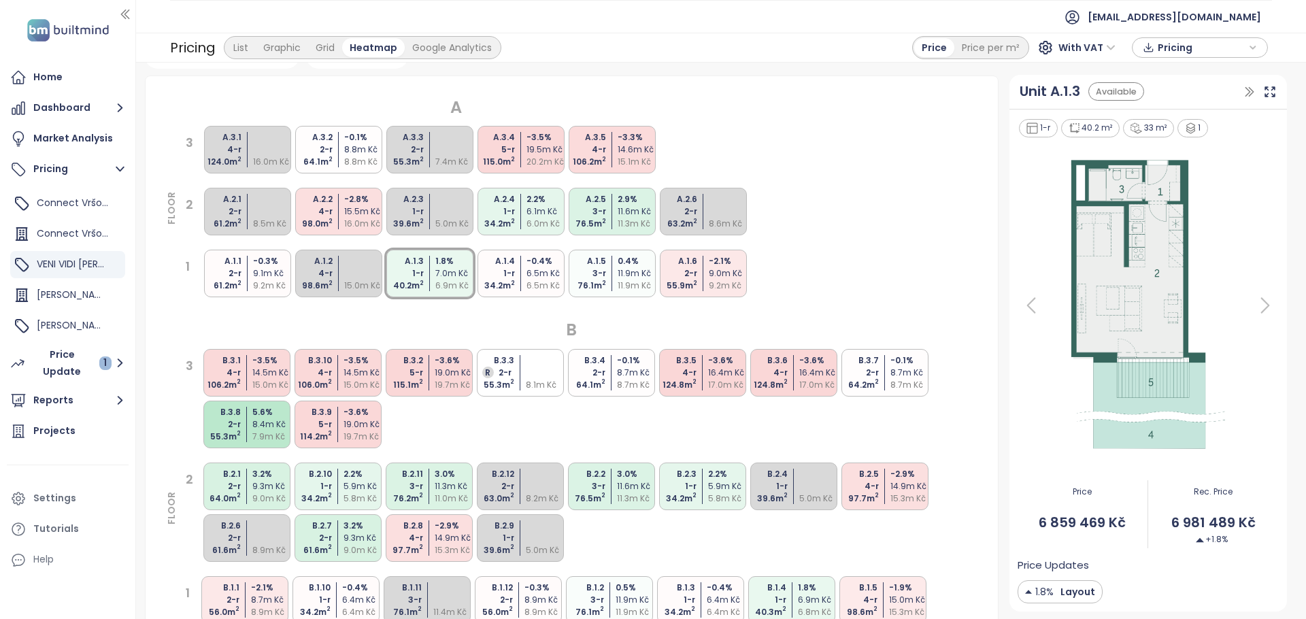
scroll to position [30, 0]
click at [513, 223] on sup "2" at bounding box center [513, 219] width 4 height 8
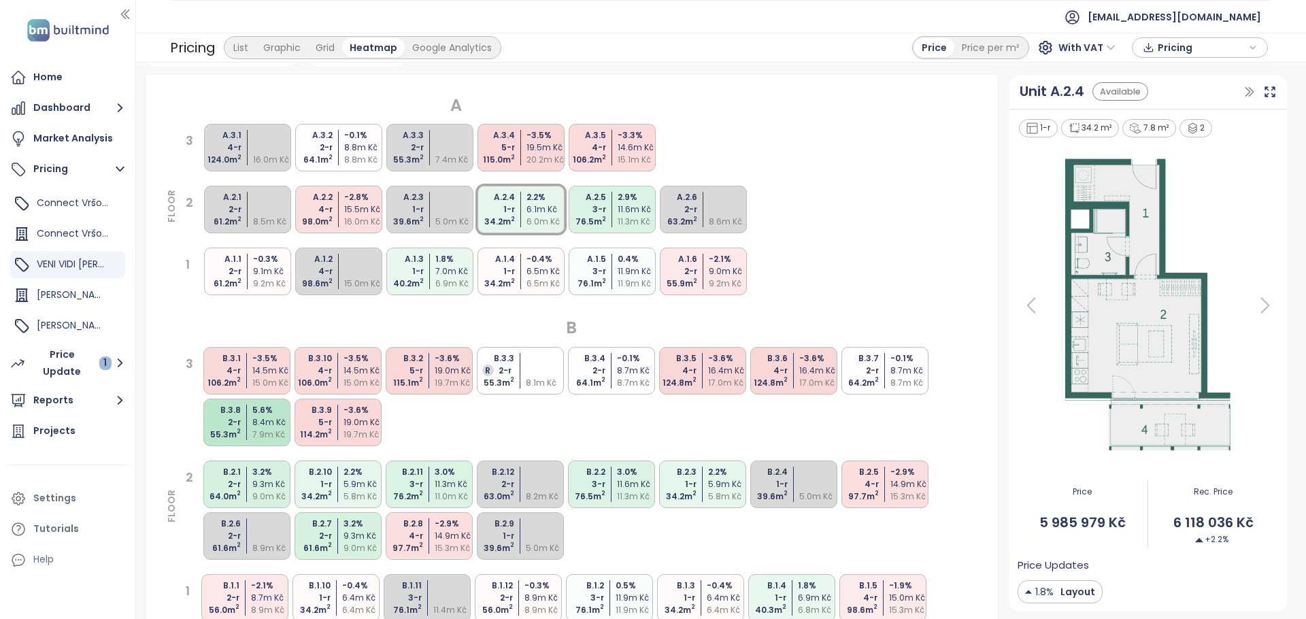
click at [641, 223] on div "11.3m Kč" at bounding box center [638, 222] width 40 height 12
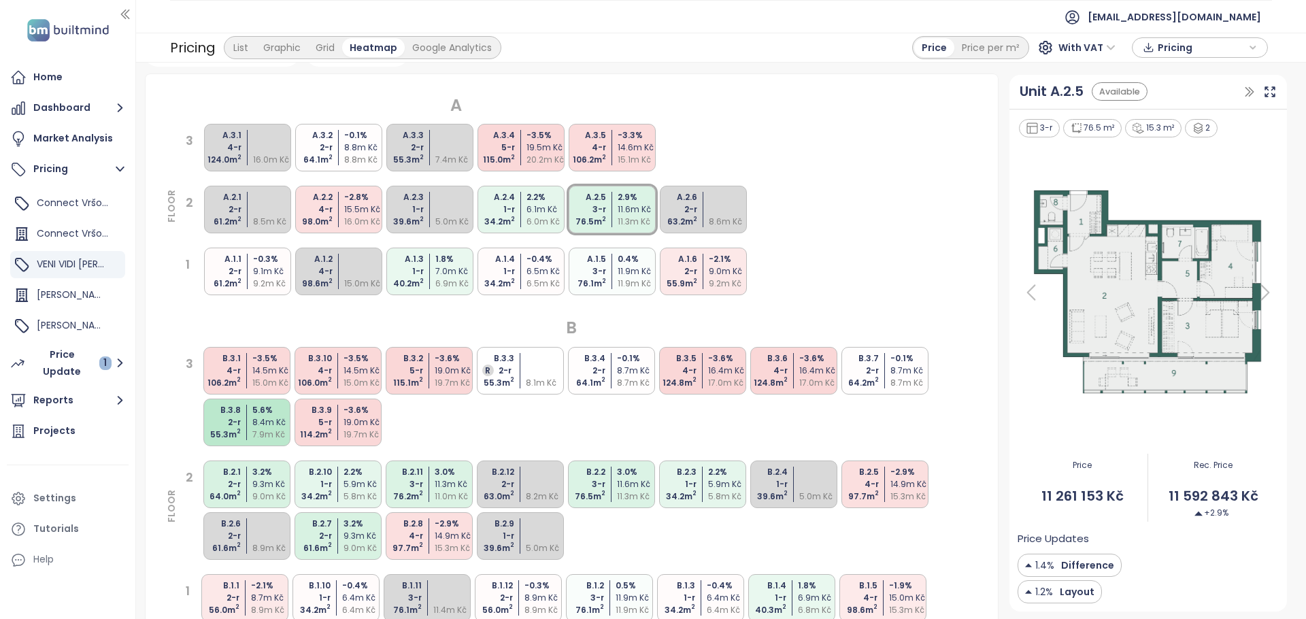
click at [529, 203] on div "2.2 %" at bounding box center [547, 197] width 40 height 12
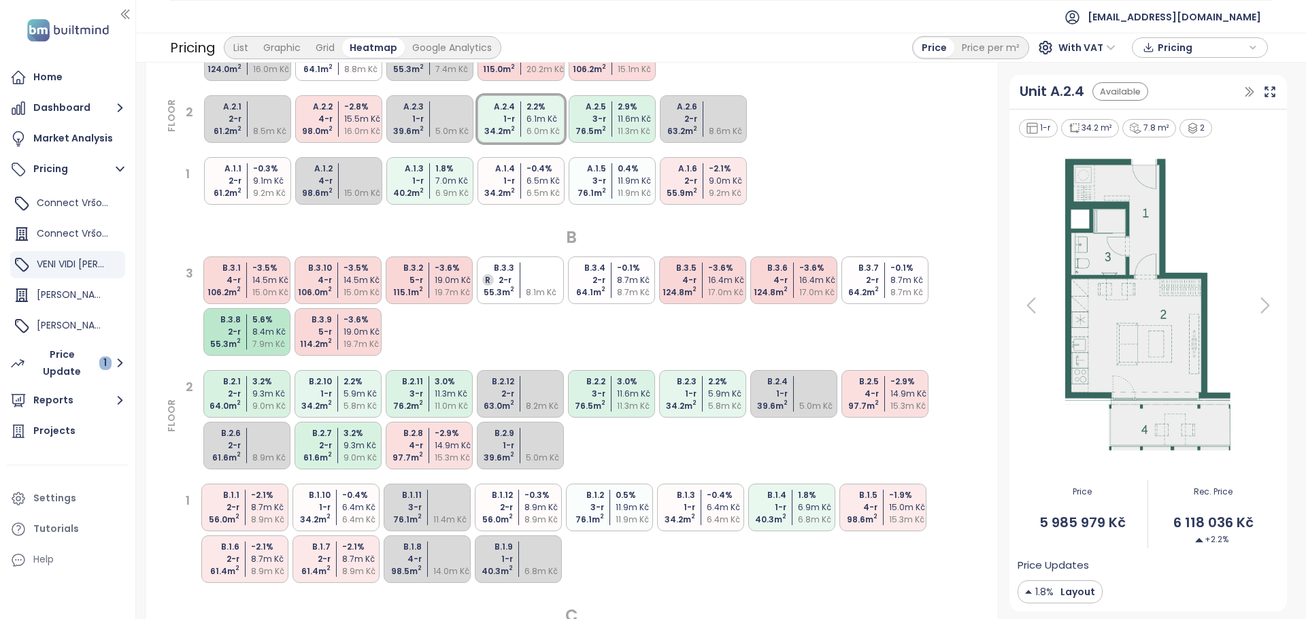
scroll to position [187, 0]
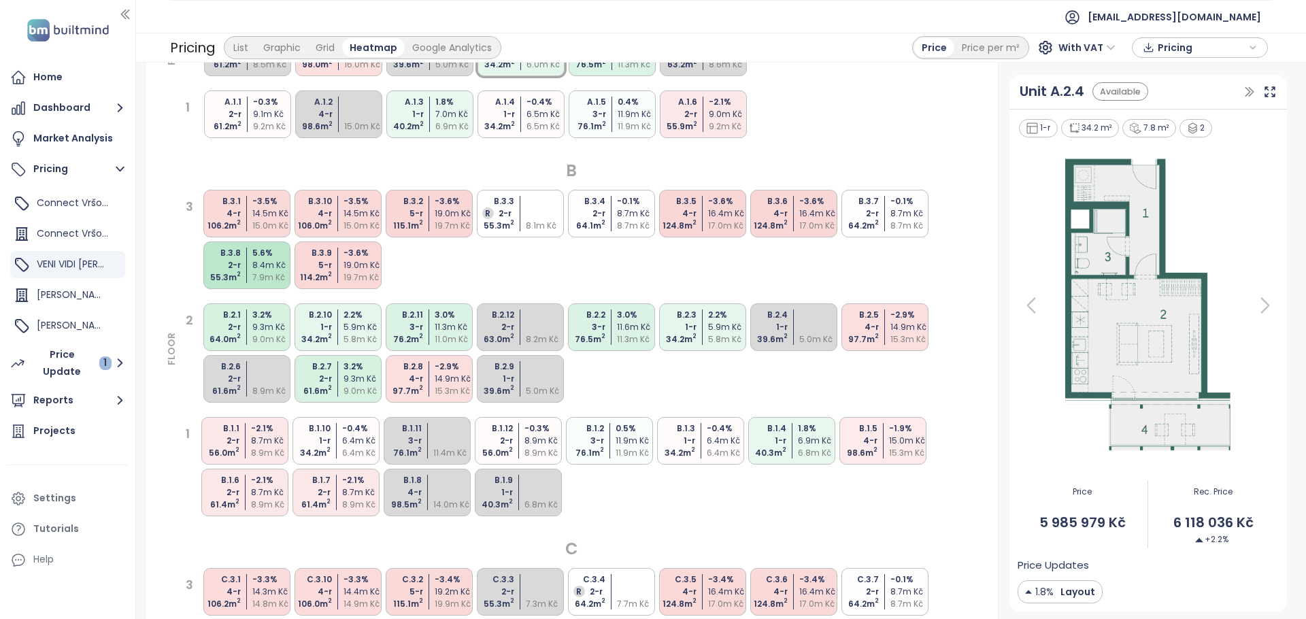
click at [1271, 310] on icon at bounding box center [1265, 305] width 27 height 27
